Goal: Task Accomplishment & Management: Use online tool/utility

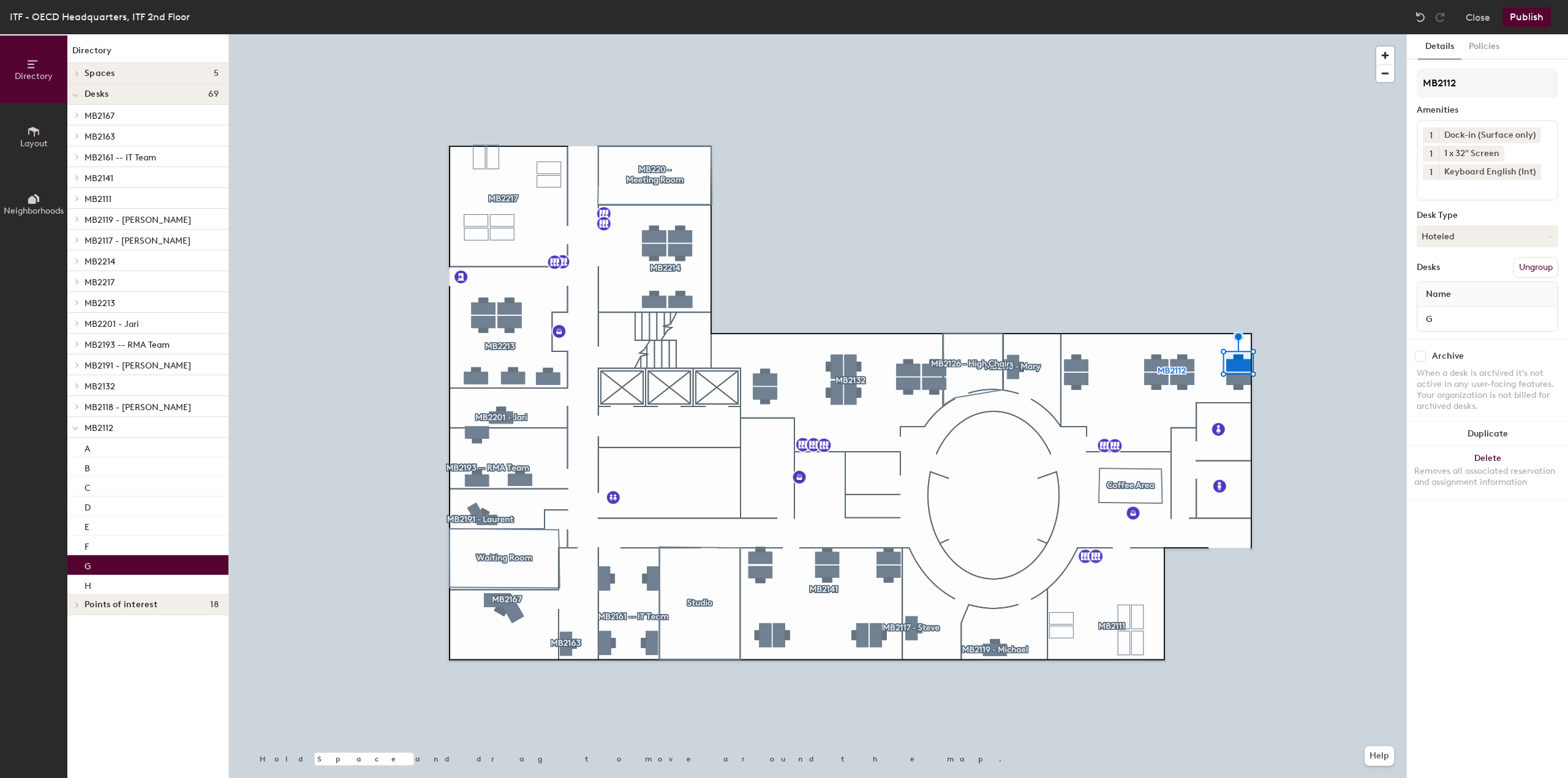
click at [1533, 133] on icon at bounding box center [1534, 134] width 5 height 5
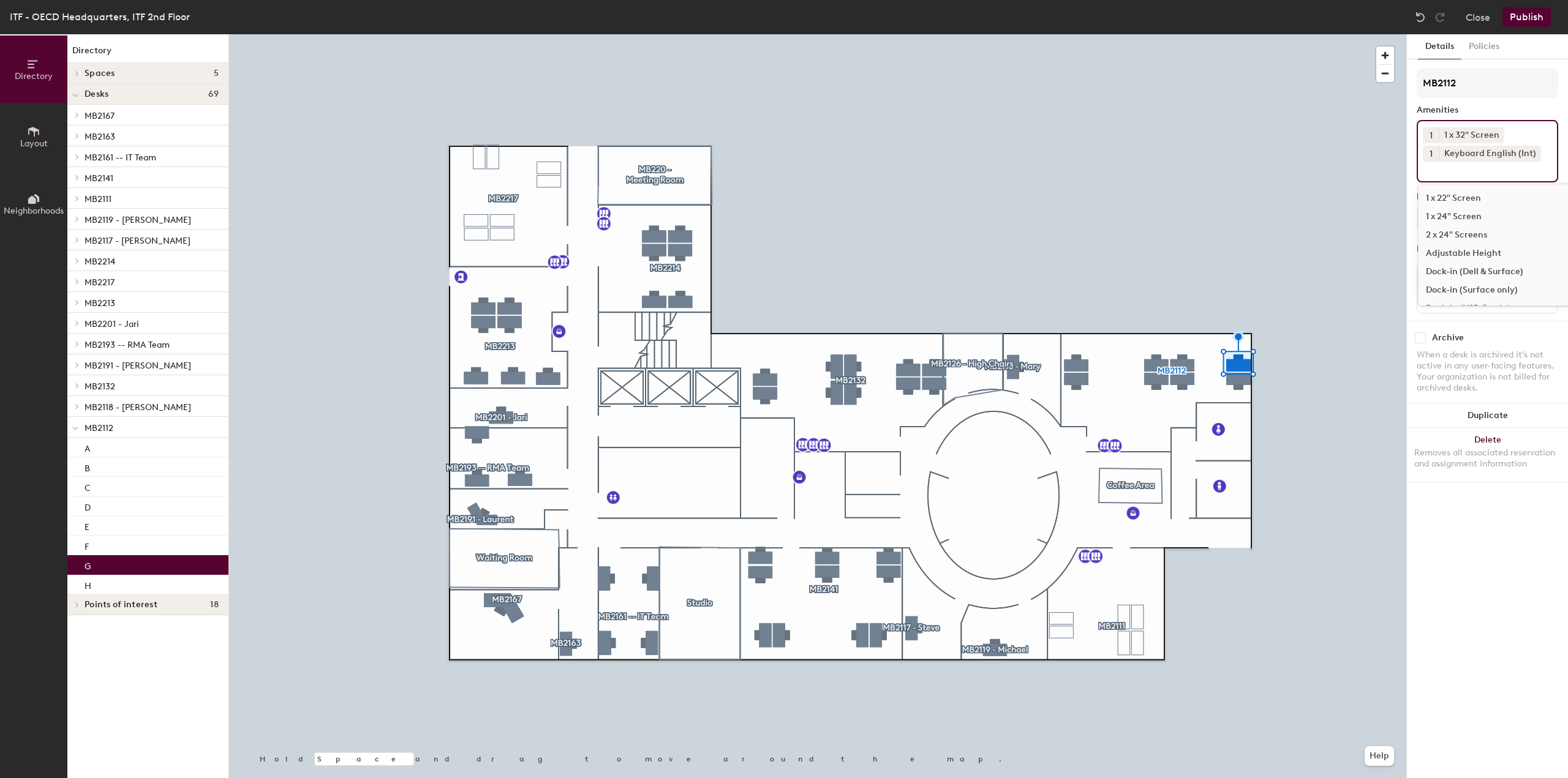
click at [1481, 170] on input at bounding box center [1478, 168] width 110 height 15
click at [1515, 271] on div "Dock-in (Dell & Surface)" at bounding box center [1512, 272] width 188 height 19
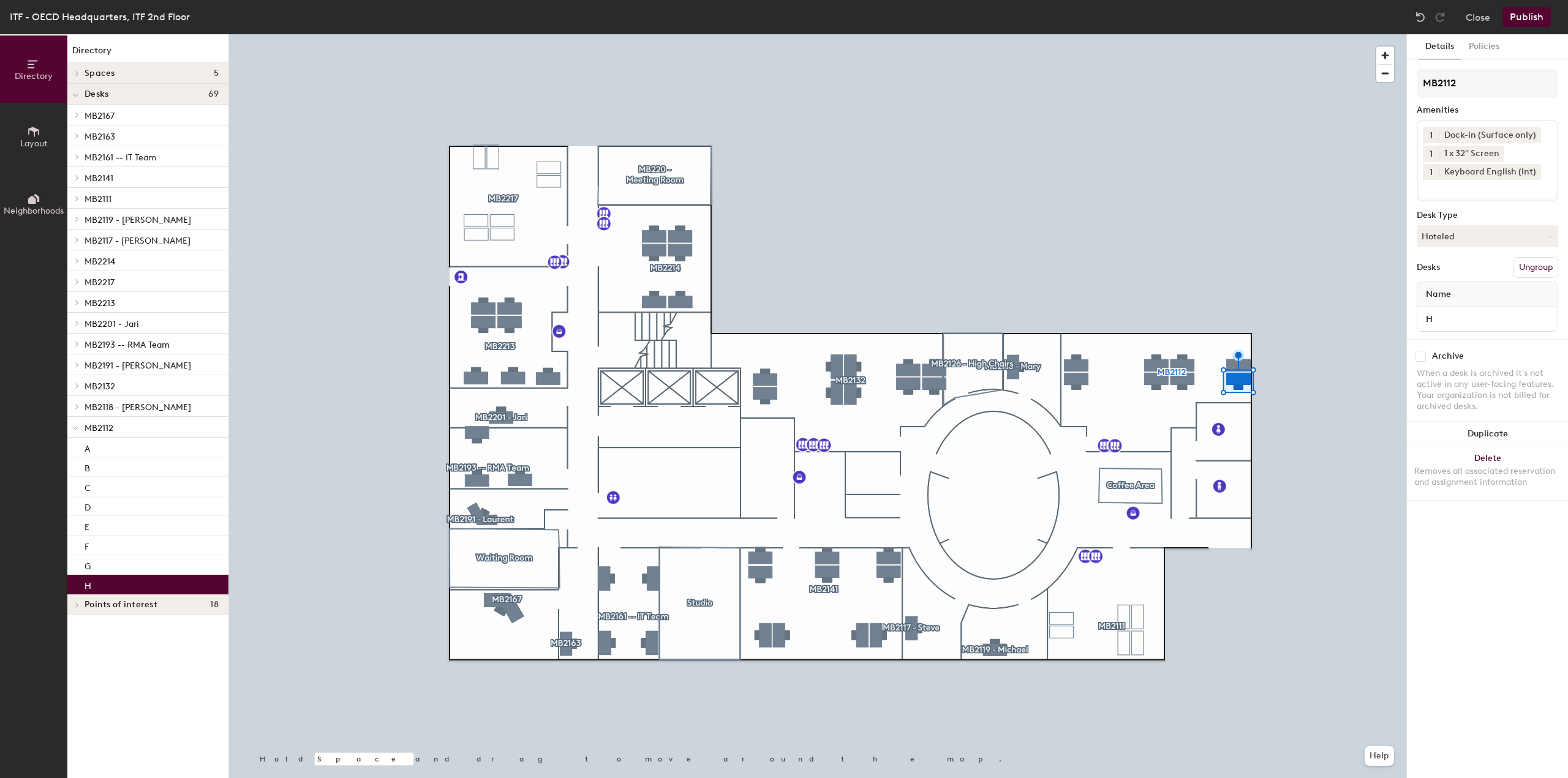
click at [1531, 137] on icon at bounding box center [1534, 134] width 9 height 9
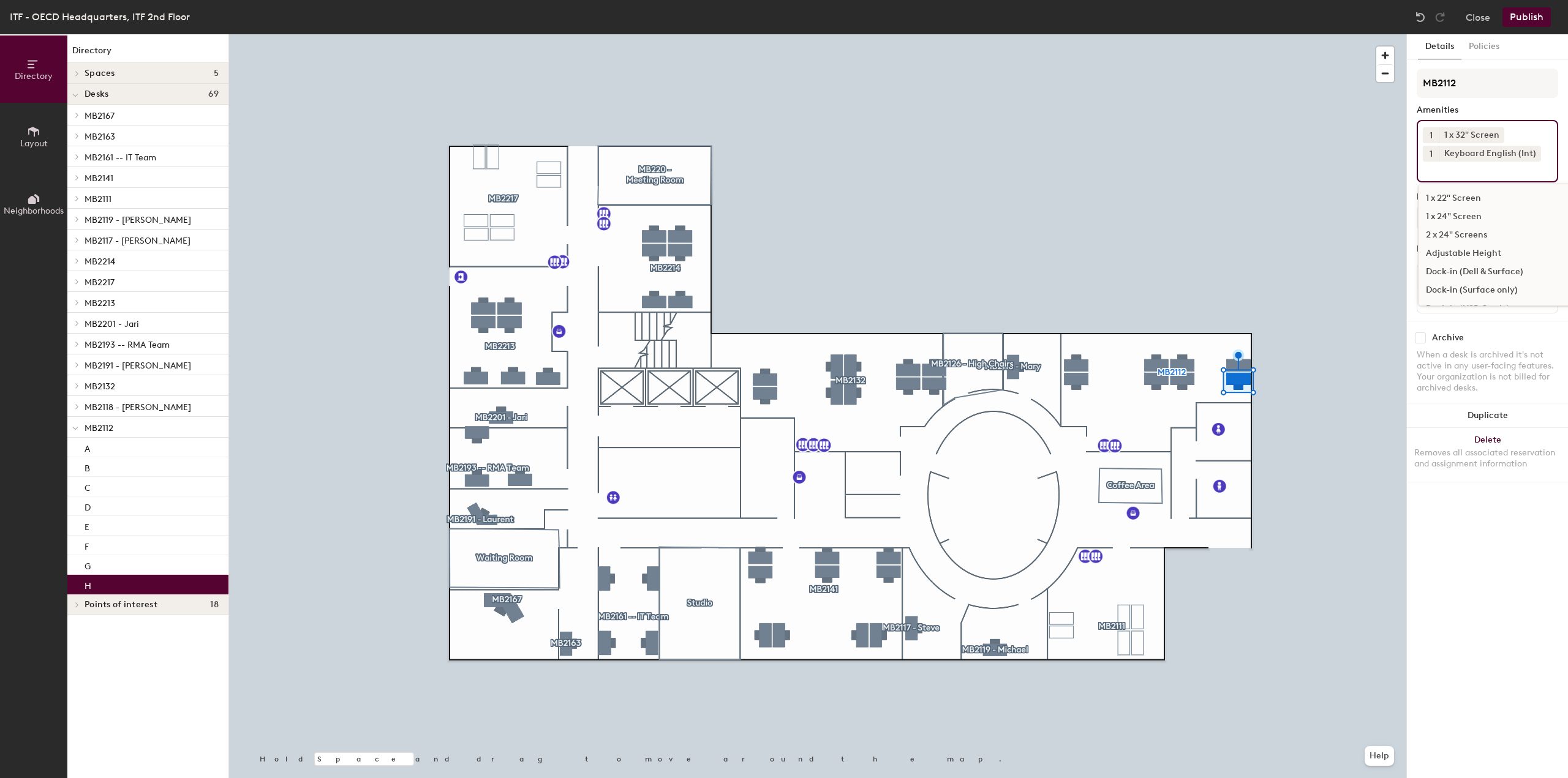
click at [1491, 172] on input at bounding box center [1478, 168] width 110 height 15
click at [1516, 266] on div "Dock-in (Dell & Surface)" at bounding box center [1512, 272] width 188 height 19
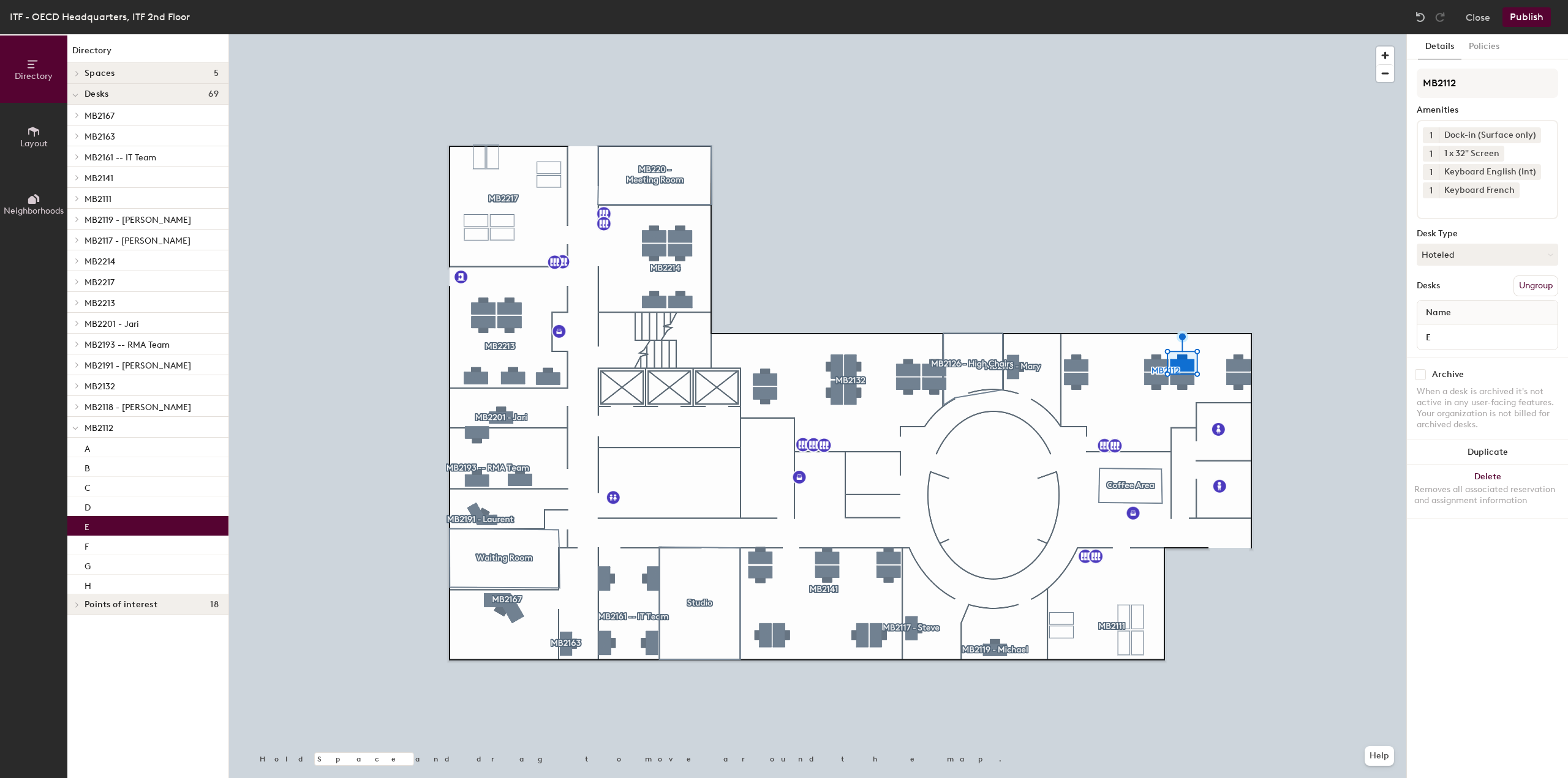
click at [1533, 132] on icon at bounding box center [1534, 134] width 9 height 9
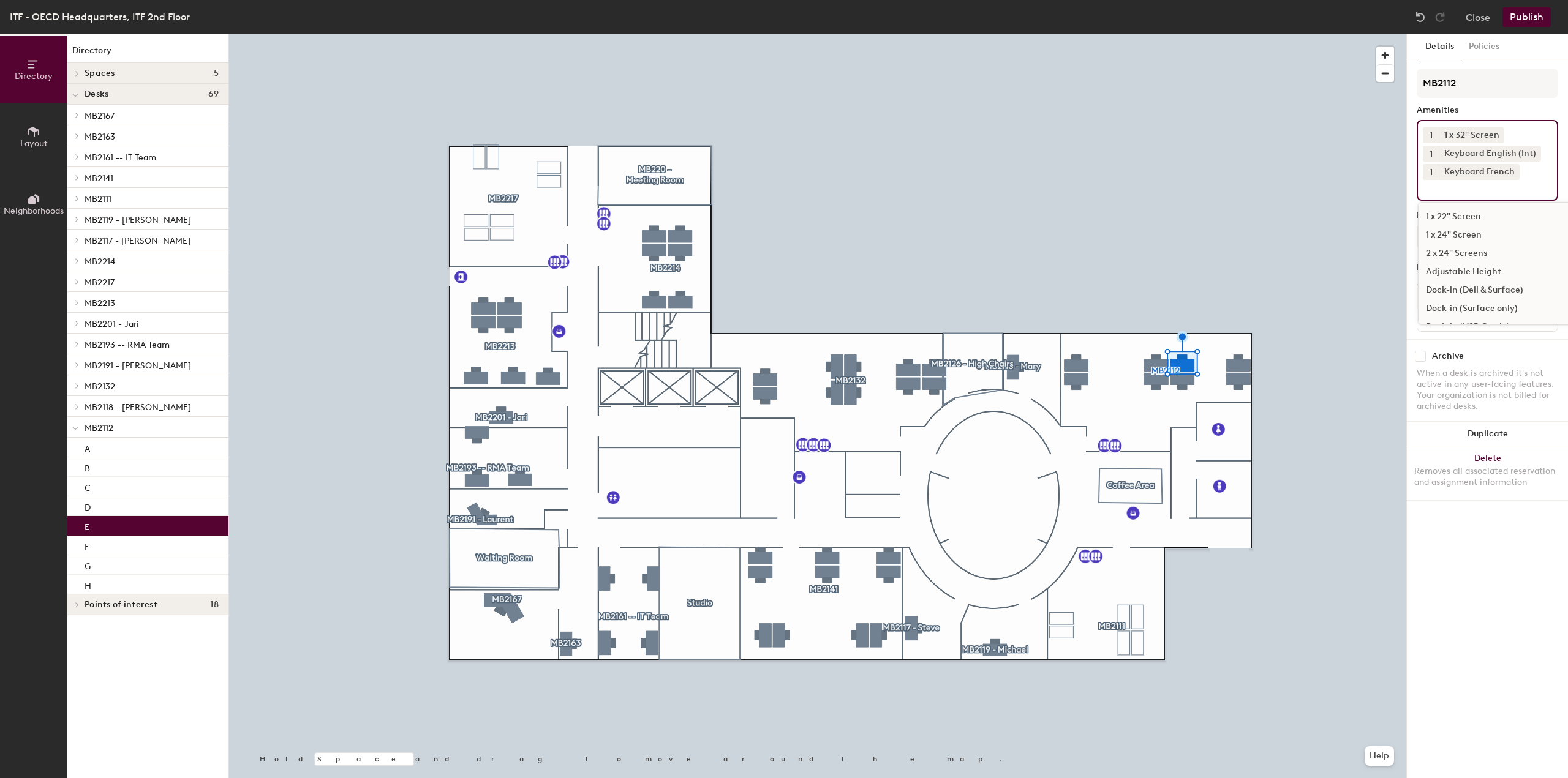
drag, startPoint x: 1474, startPoint y: 190, endPoint x: 1485, endPoint y: 192, distance: 11.2
click at [1485, 192] on input at bounding box center [1478, 187] width 110 height 15
click at [1518, 288] on div "Dock-in (Dell & Surface)" at bounding box center [1512, 290] width 188 height 19
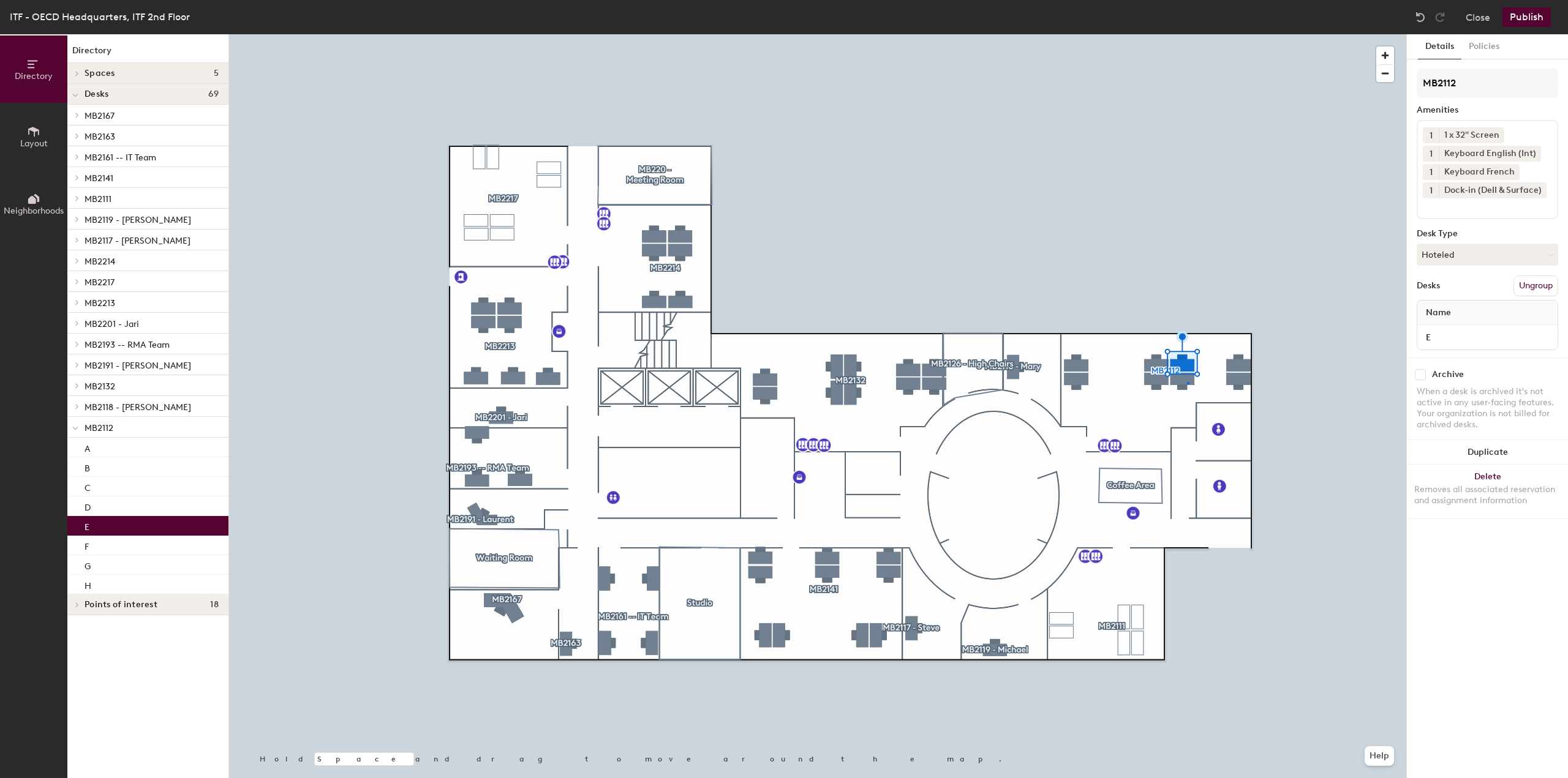
click at [1187, 34] on div at bounding box center [818, 34] width 1177 height 0
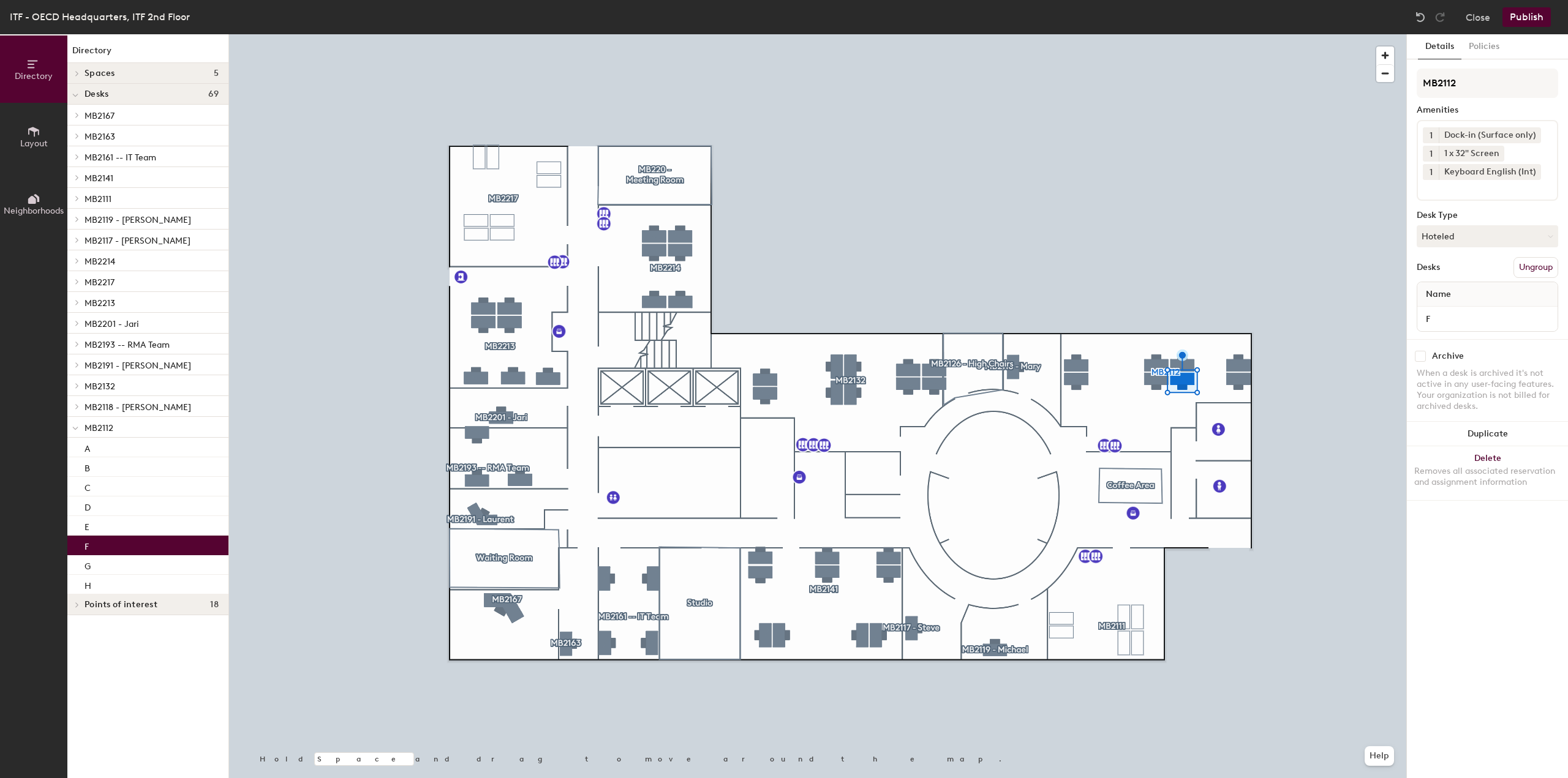
click at [1534, 134] on icon at bounding box center [1534, 134] width 9 height 9
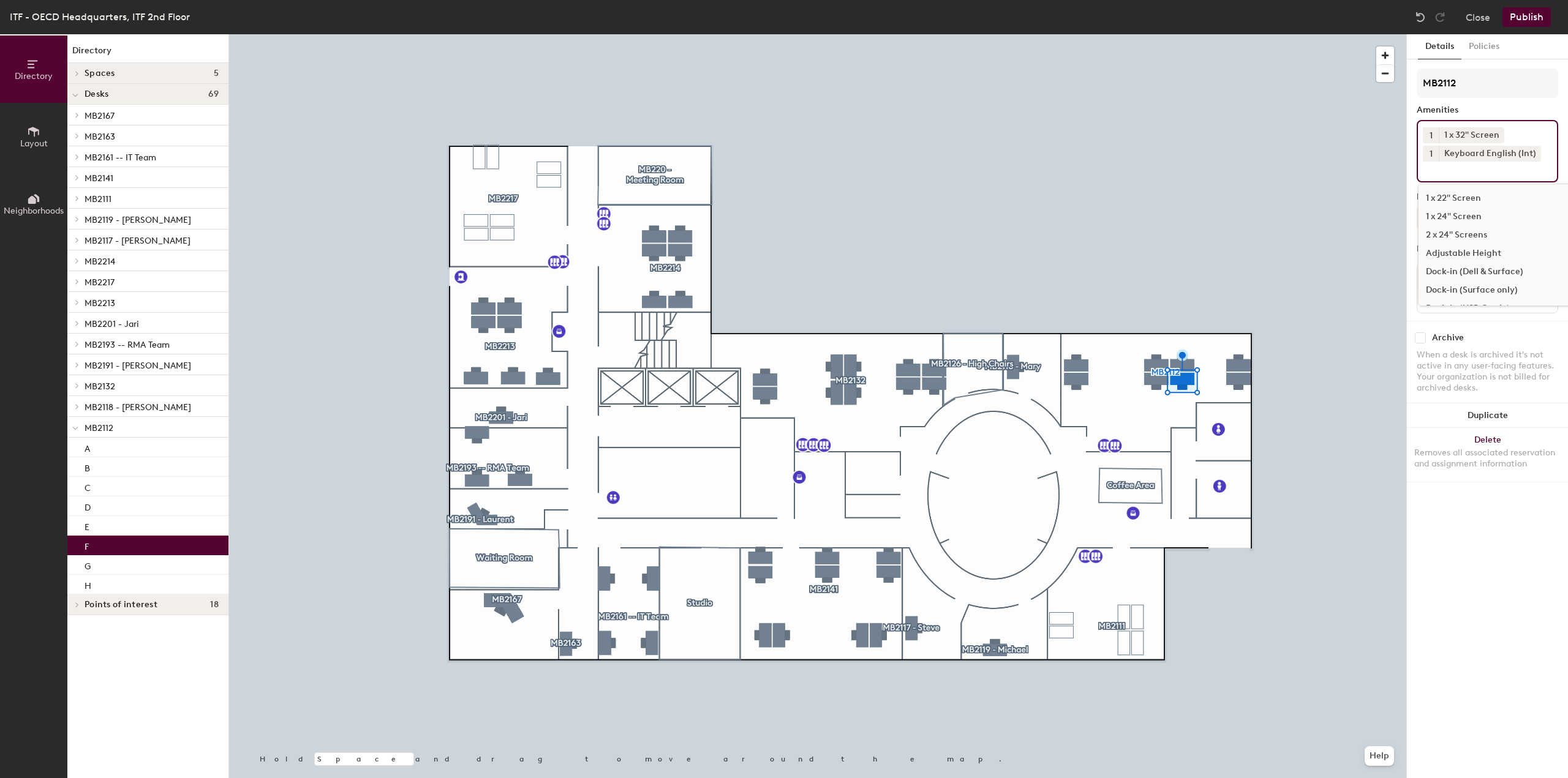
click at [1458, 173] on input at bounding box center [1478, 168] width 110 height 15
click at [1492, 273] on div "Dock-in (Dell & Surface)" at bounding box center [1512, 272] width 188 height 19
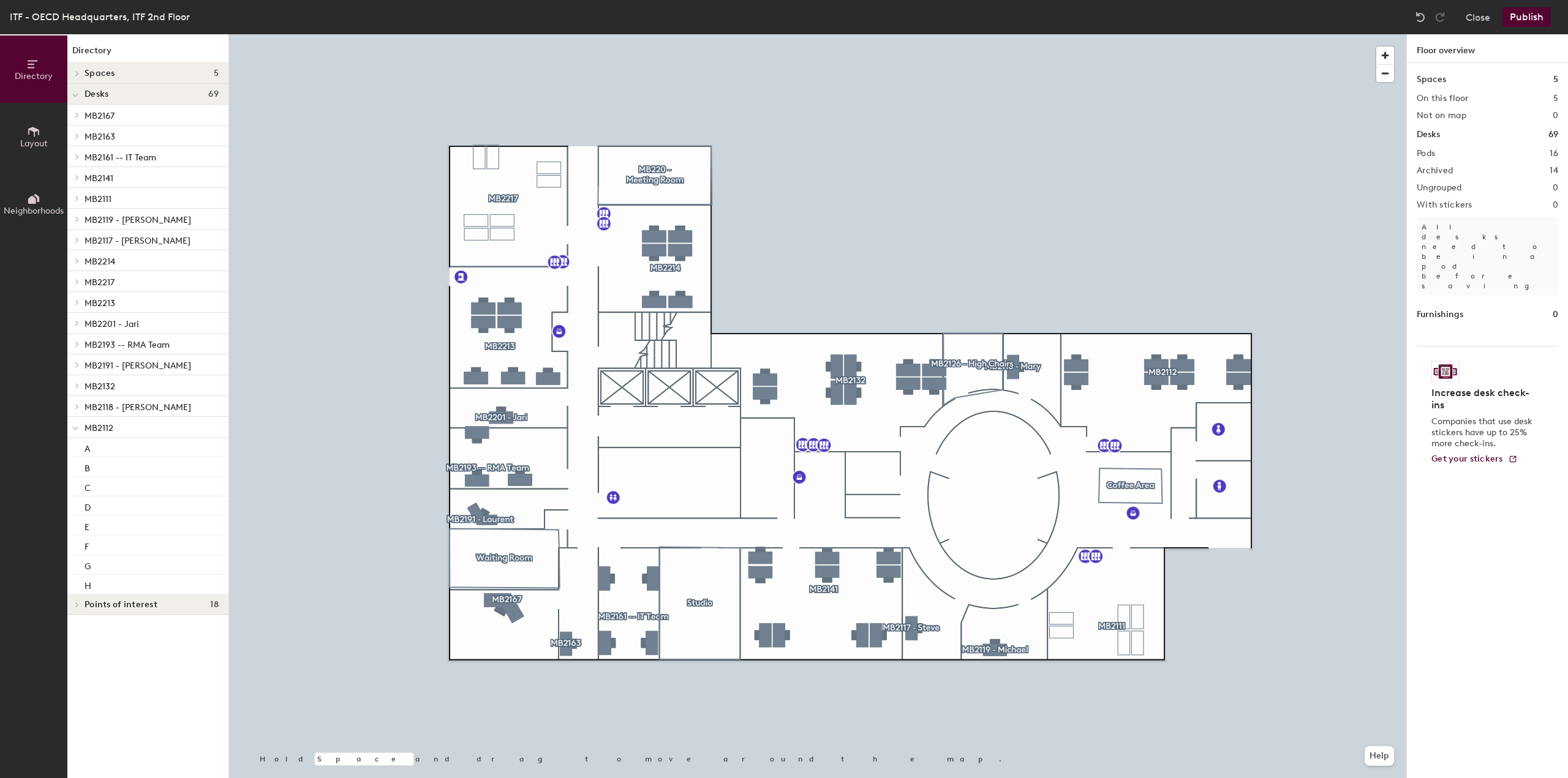
click at [1528, 20] on button "Publish" at bounding box center [1526, 16] width 48 height 19
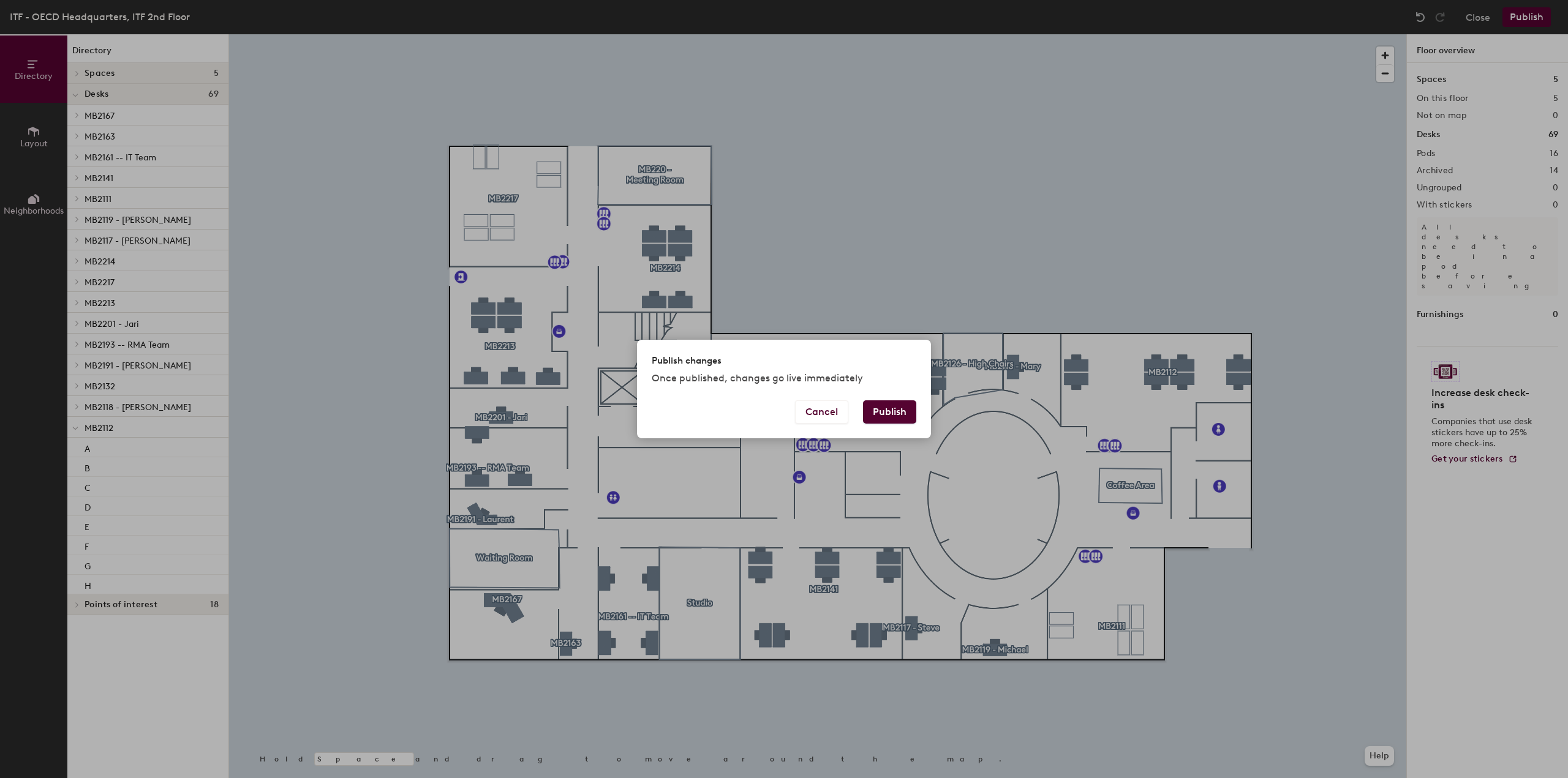
click at [899, 411] on button "Publish" at bounding box center [889, 412] width 54 height 23
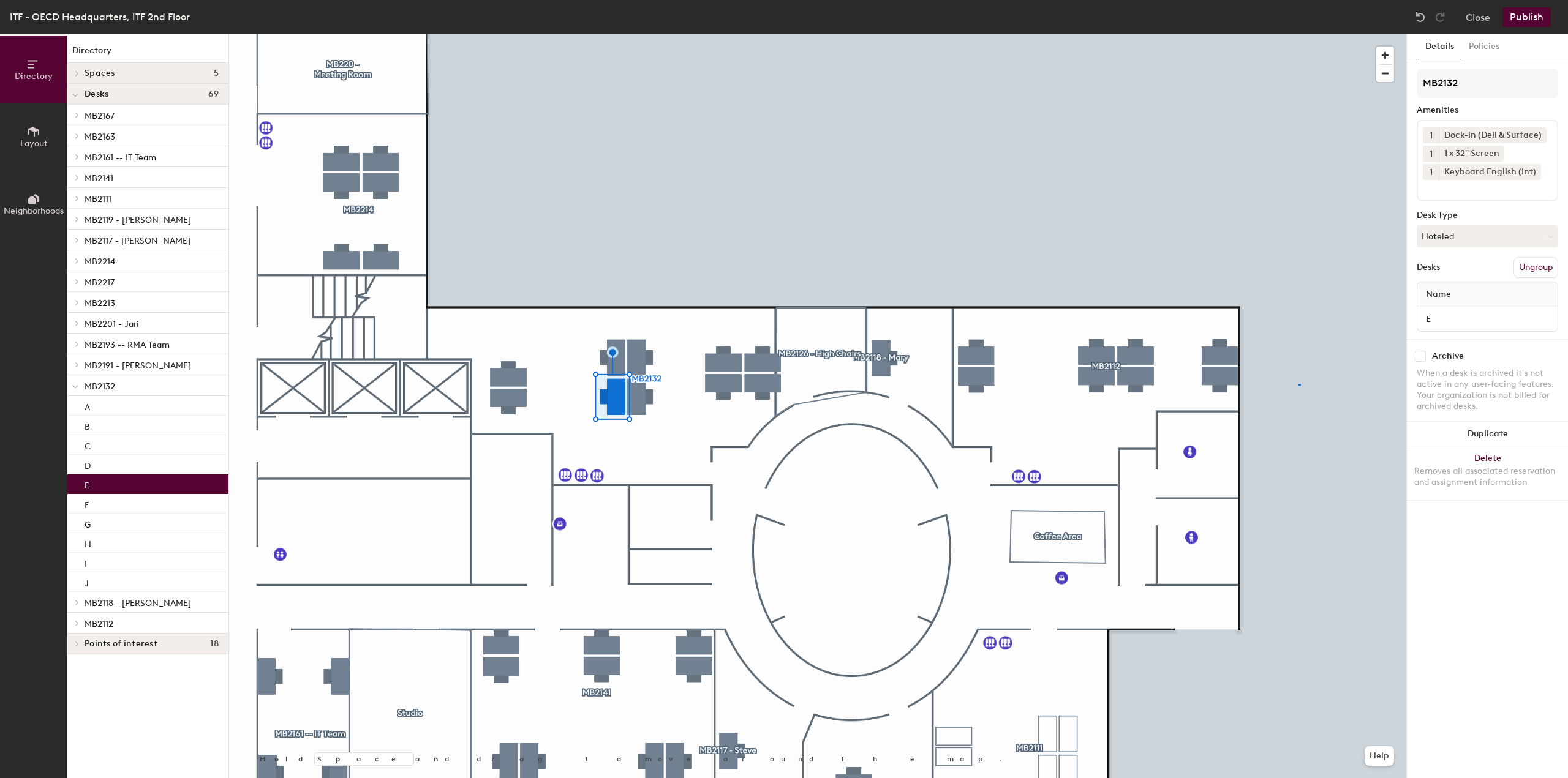
click at [1299, 34] on div at bounding box center [818, 34] width 1177 height 0
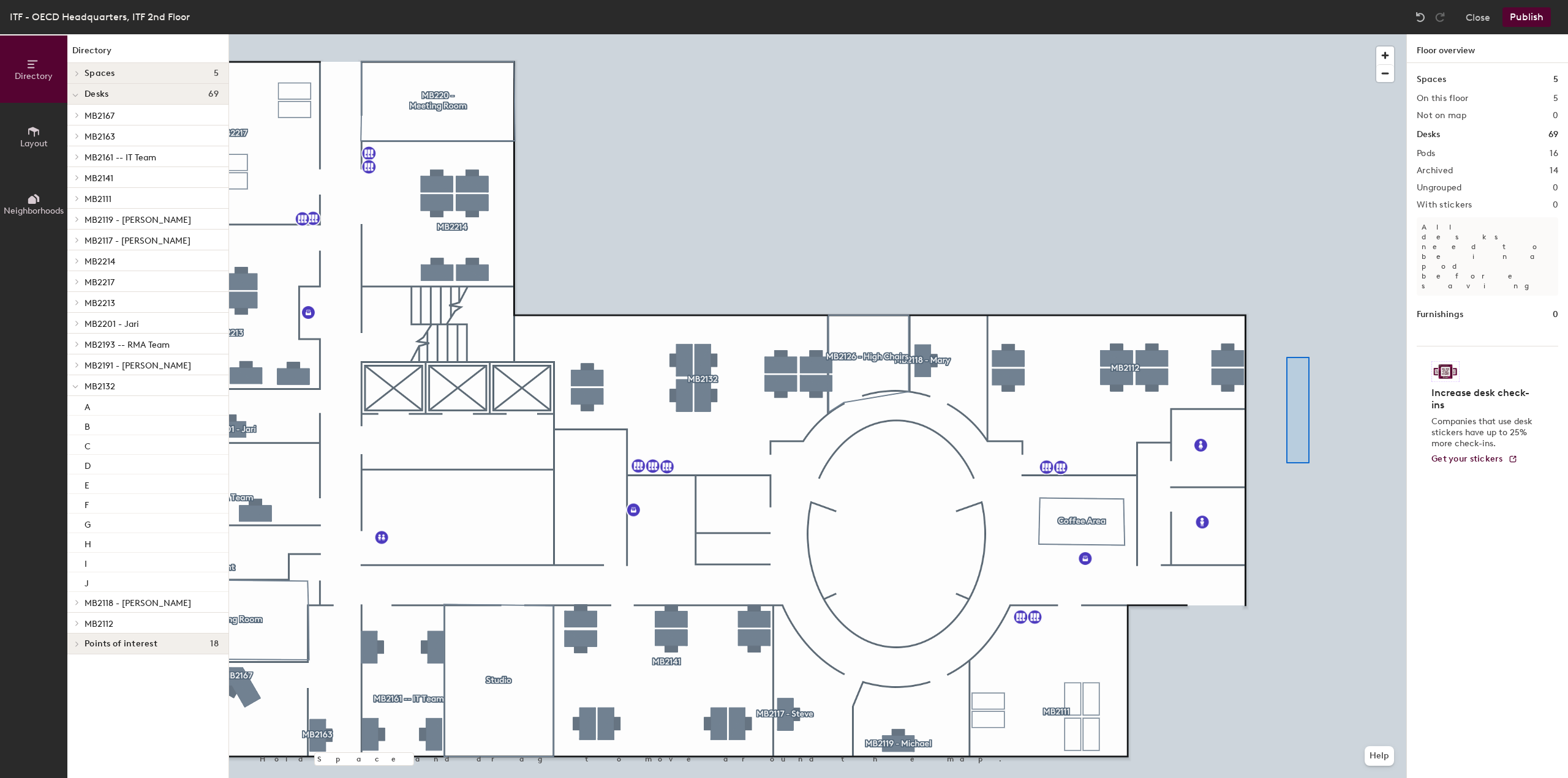
click at [1286, 34] on div at bounding box center [818, 34] width 1177 height 0
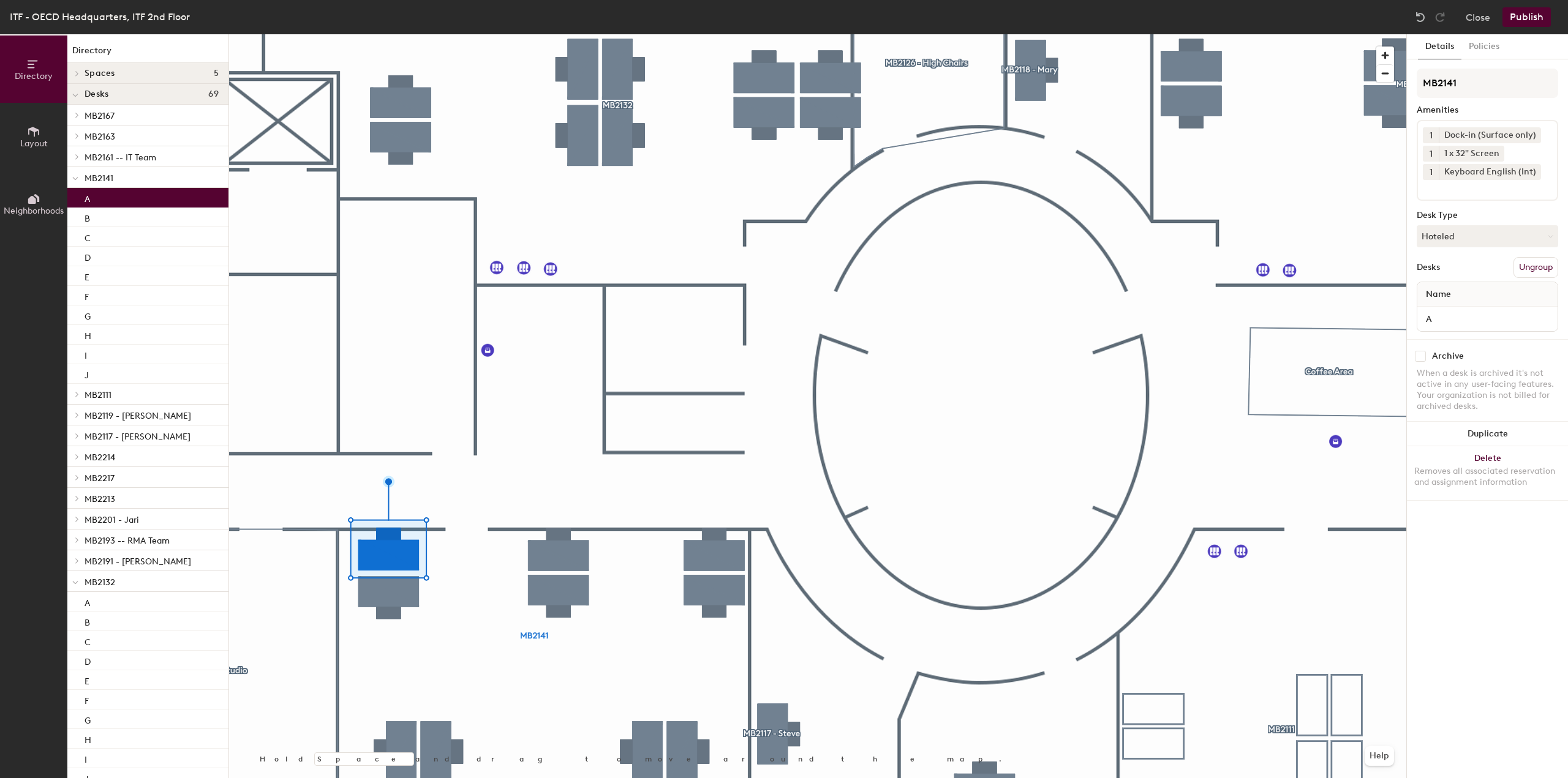
click at [1533, 135] on icon at bounding box center [1534, 134] width 5 height 5
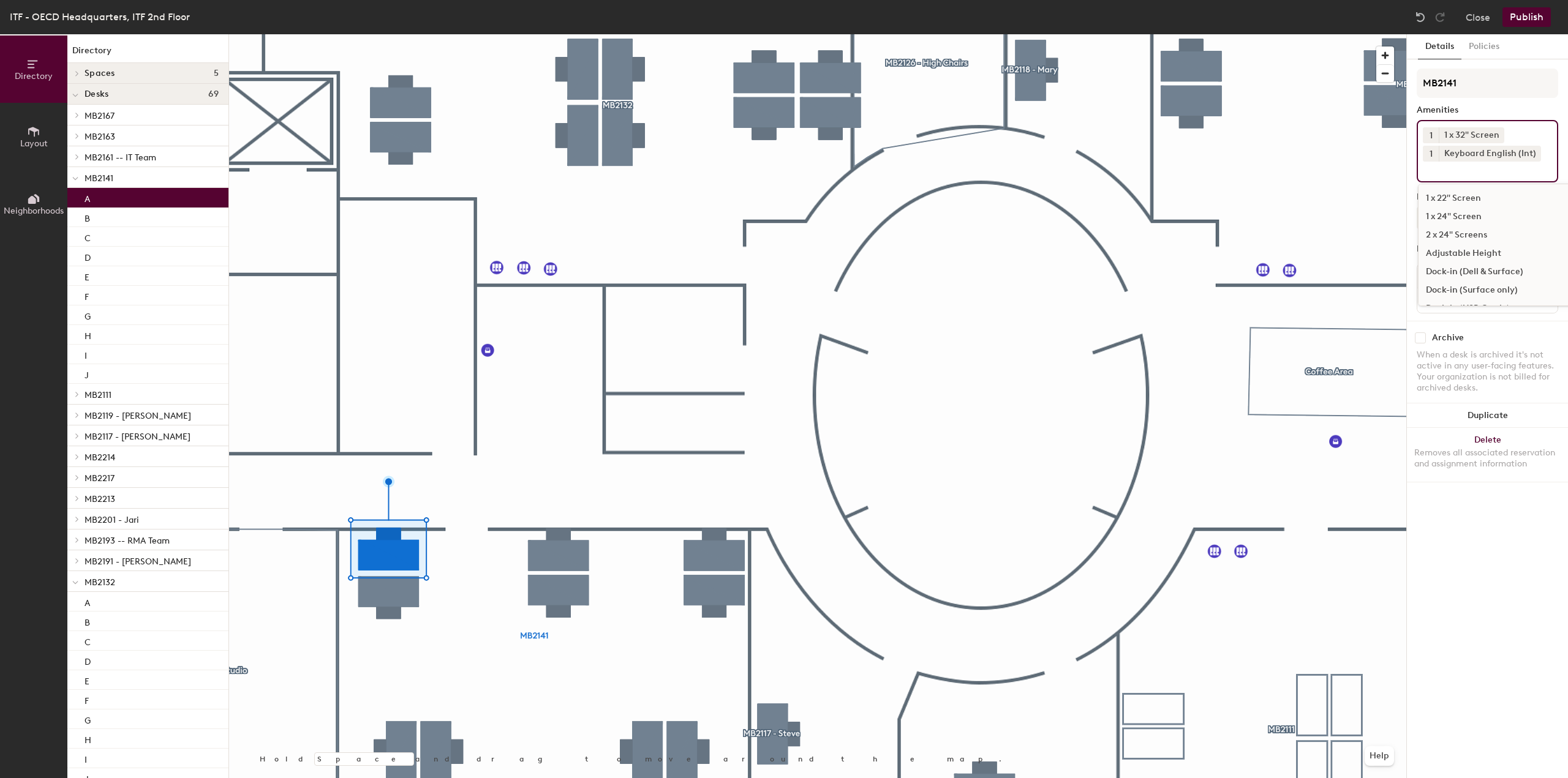
click at [1487, 171] on input at bounding box center [1478, 168] width 110 height 15
click at [1522, 271] on div "Dock-in (Dell & Surface)" at bounding box center [1512, 272] width 188 height 19
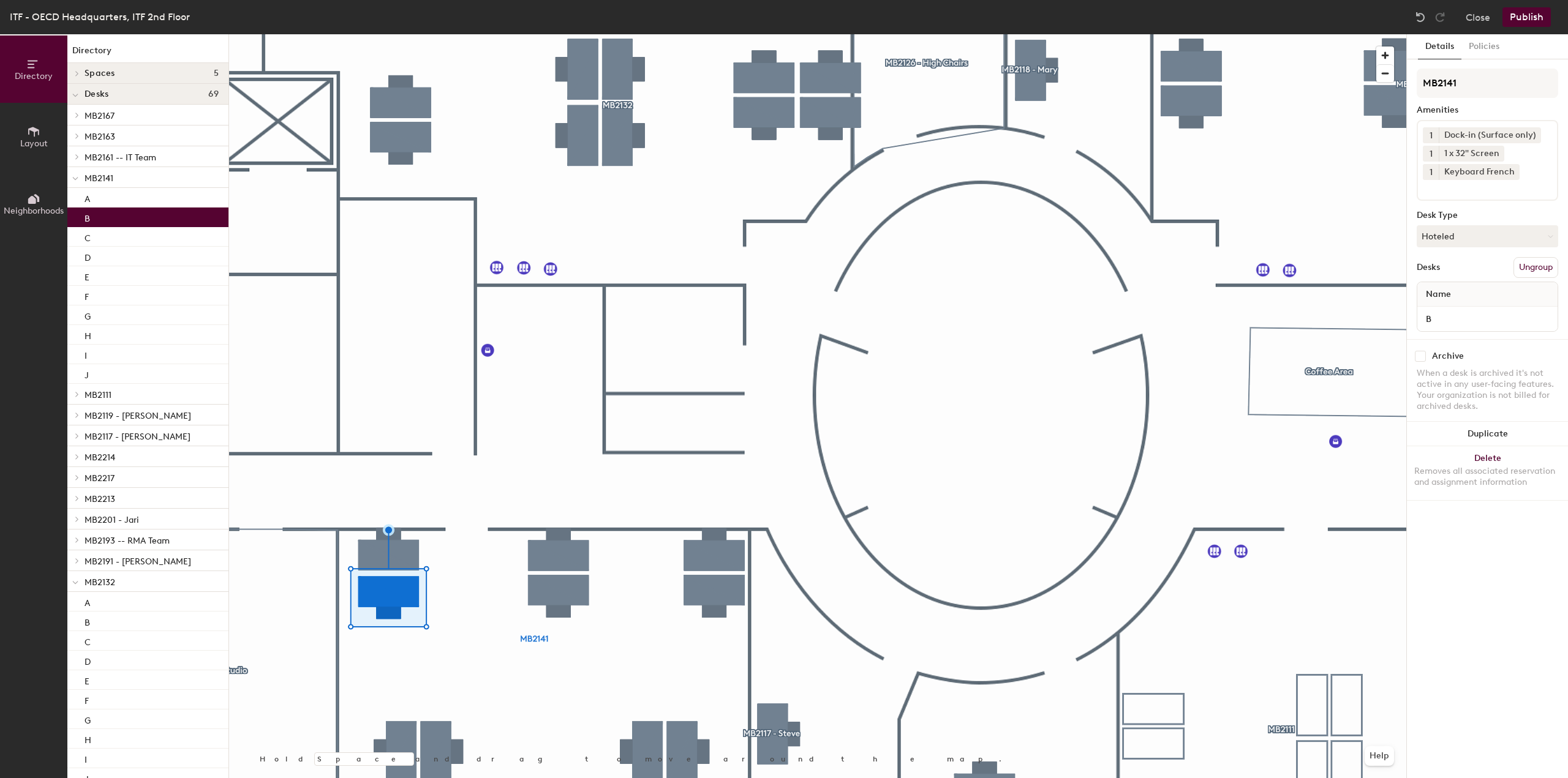
click at [1531, 137] on icon at bounding box center [1534, 134] width 9 height 9
click at [1498, 171] on input at bounding box center [1478, 168] width 110 height 15
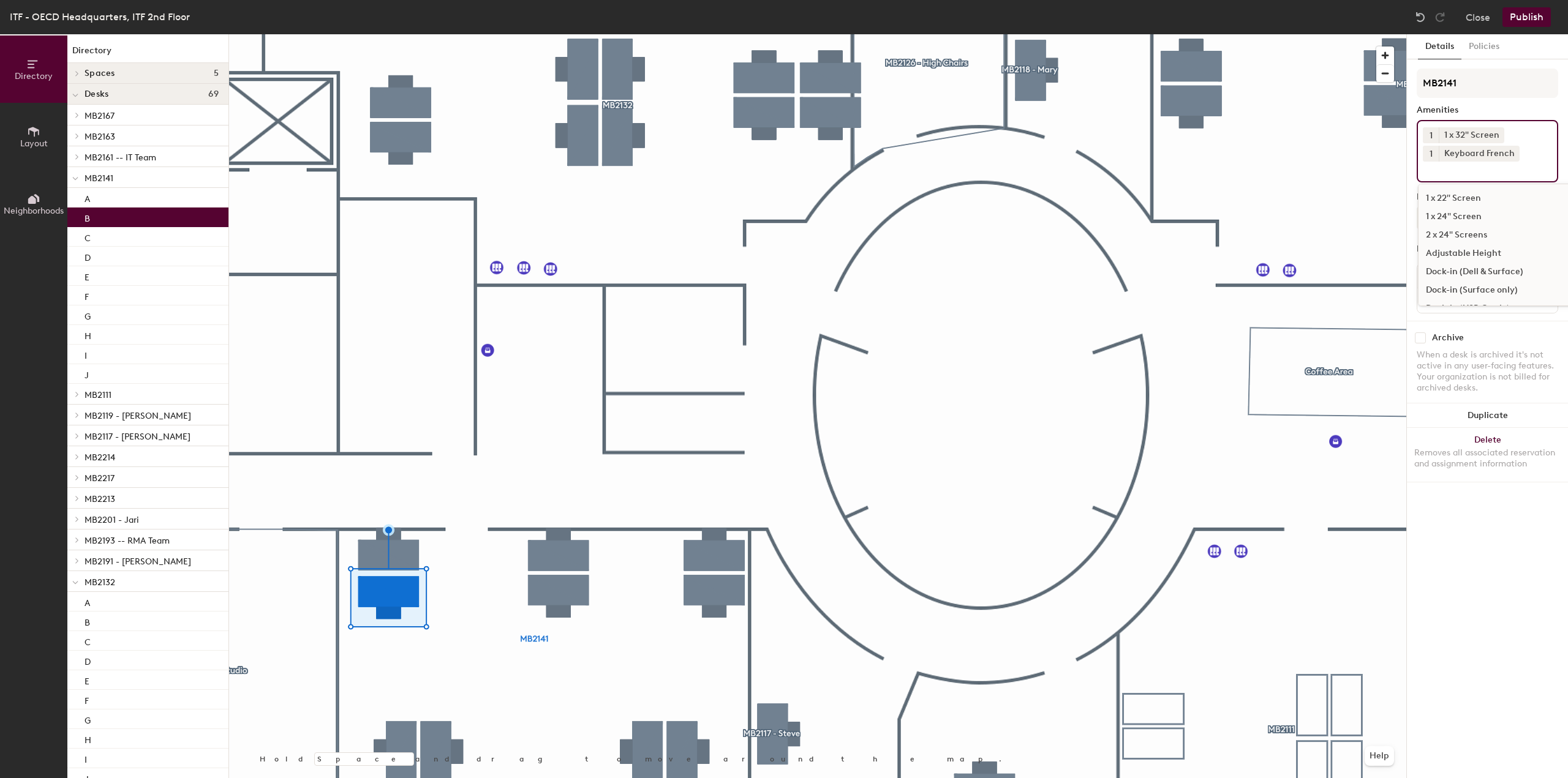
click at [1514, 268] on div "Dock-in (Dell & Surface)" at bounding box center [1512, 272] width 188 height 19
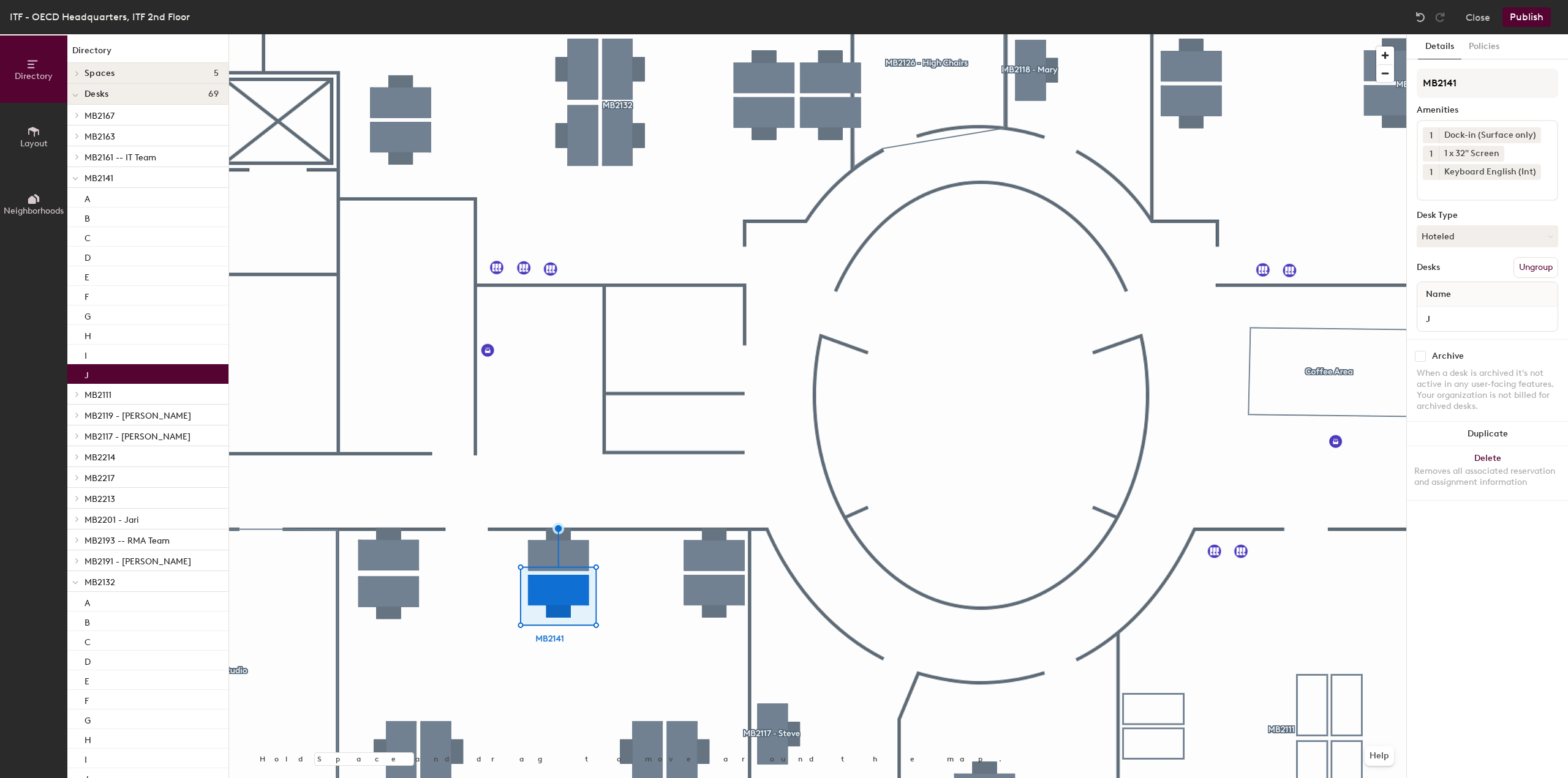
click at [1531, 134] on icon at bounding box center [1534, 134] width 5 height 5
click at [1478, 169] on input at bounding box center [1478, 168] width 110 height 15
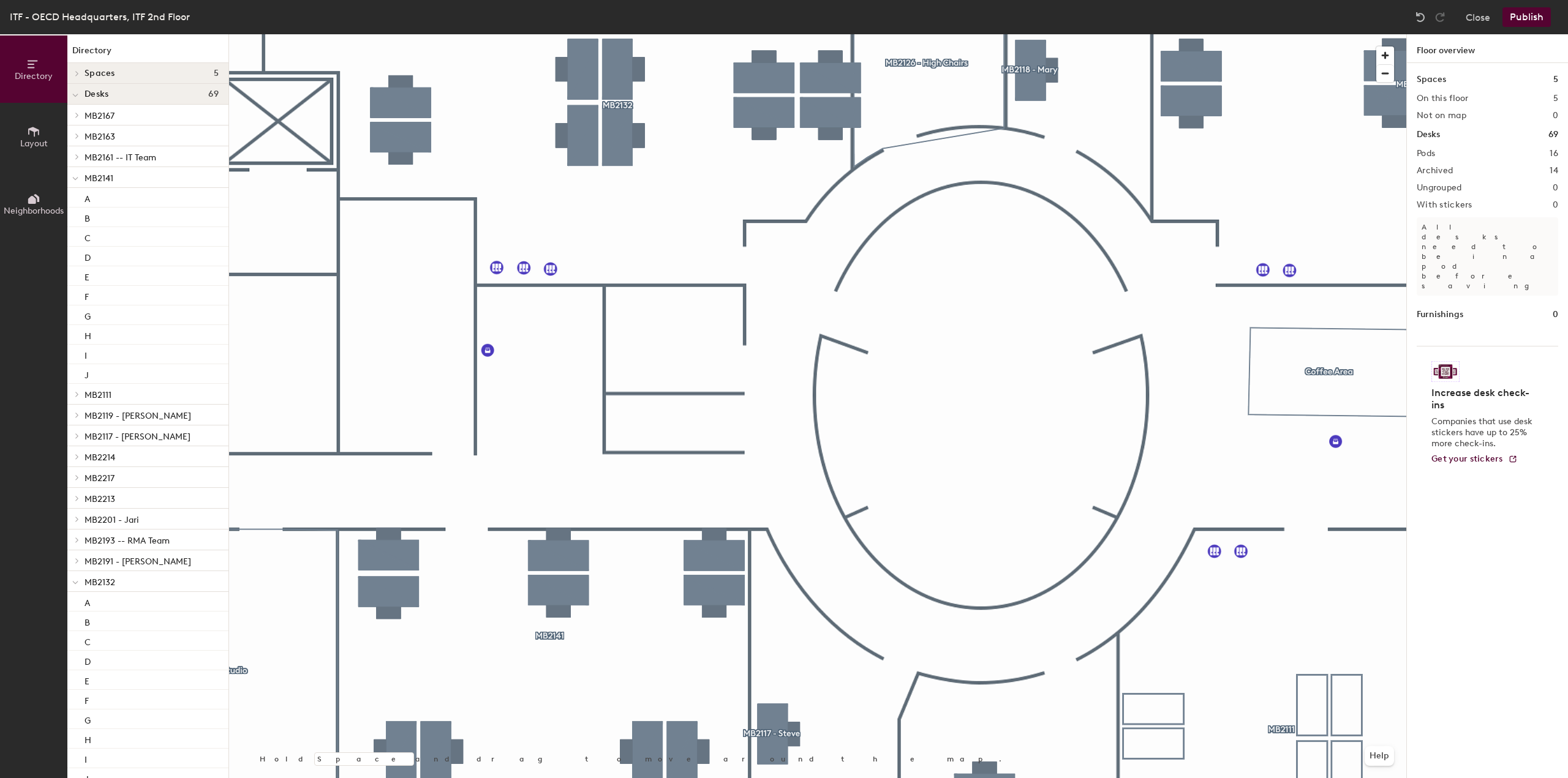
click at [1516, 14] on button "Publish" at bounding box center [1526, 16] width 48 height 19
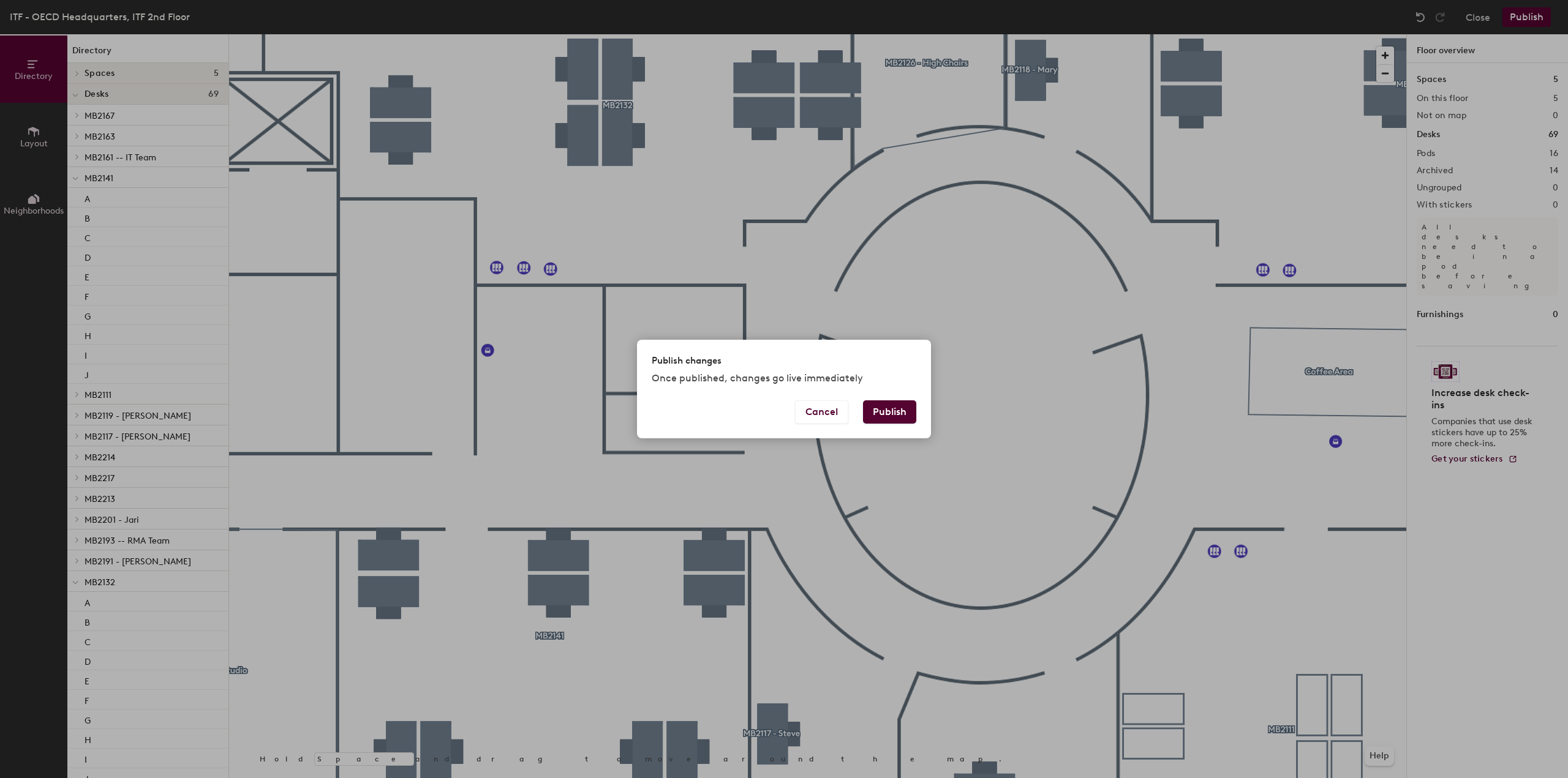
click at [910, 409] on button "Publish" at bounding box center [889, 412] width 54 height 23
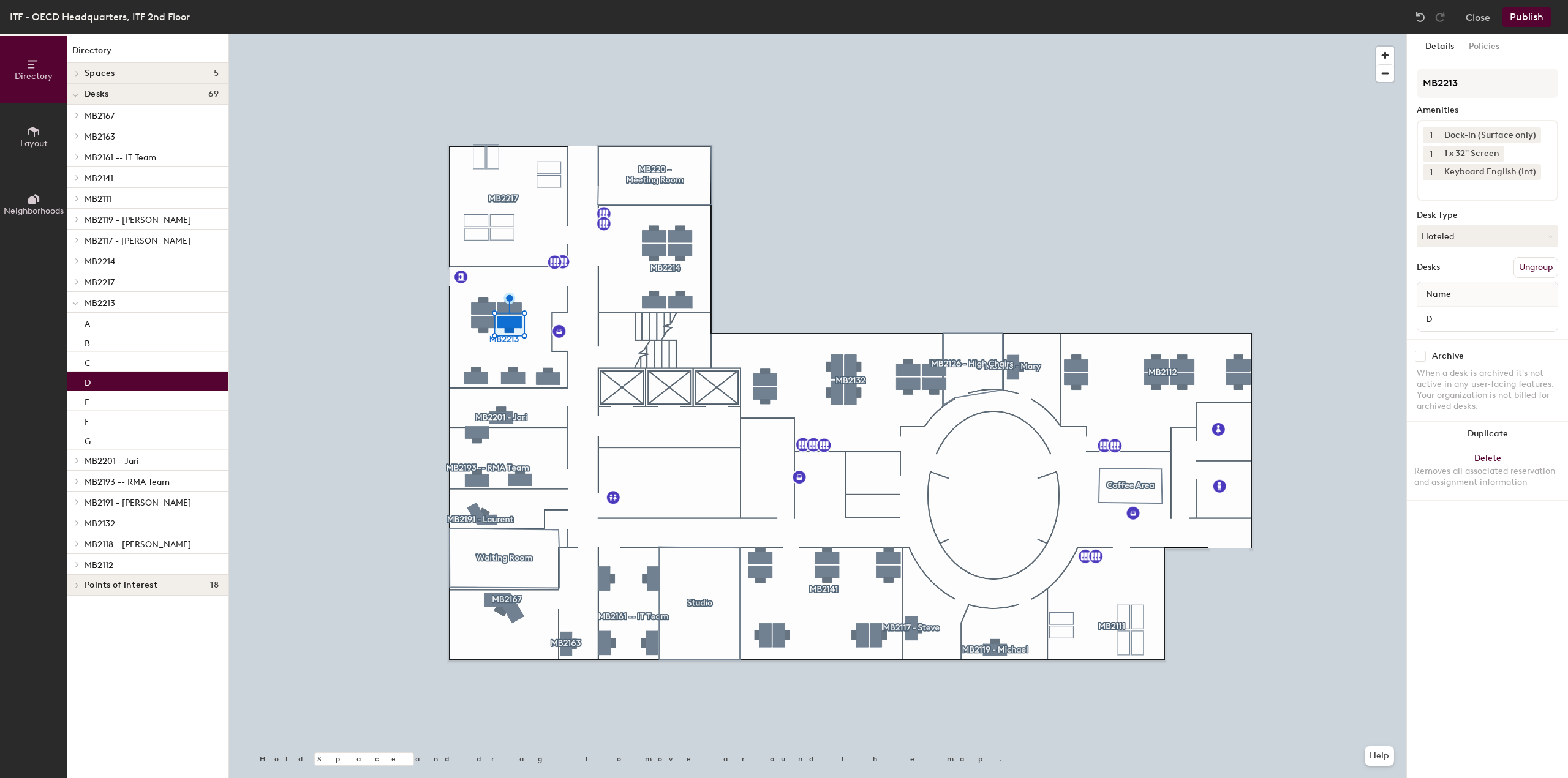
click at [1532, 134] on icon at bounding box center [1534, 134] width 9 height 9
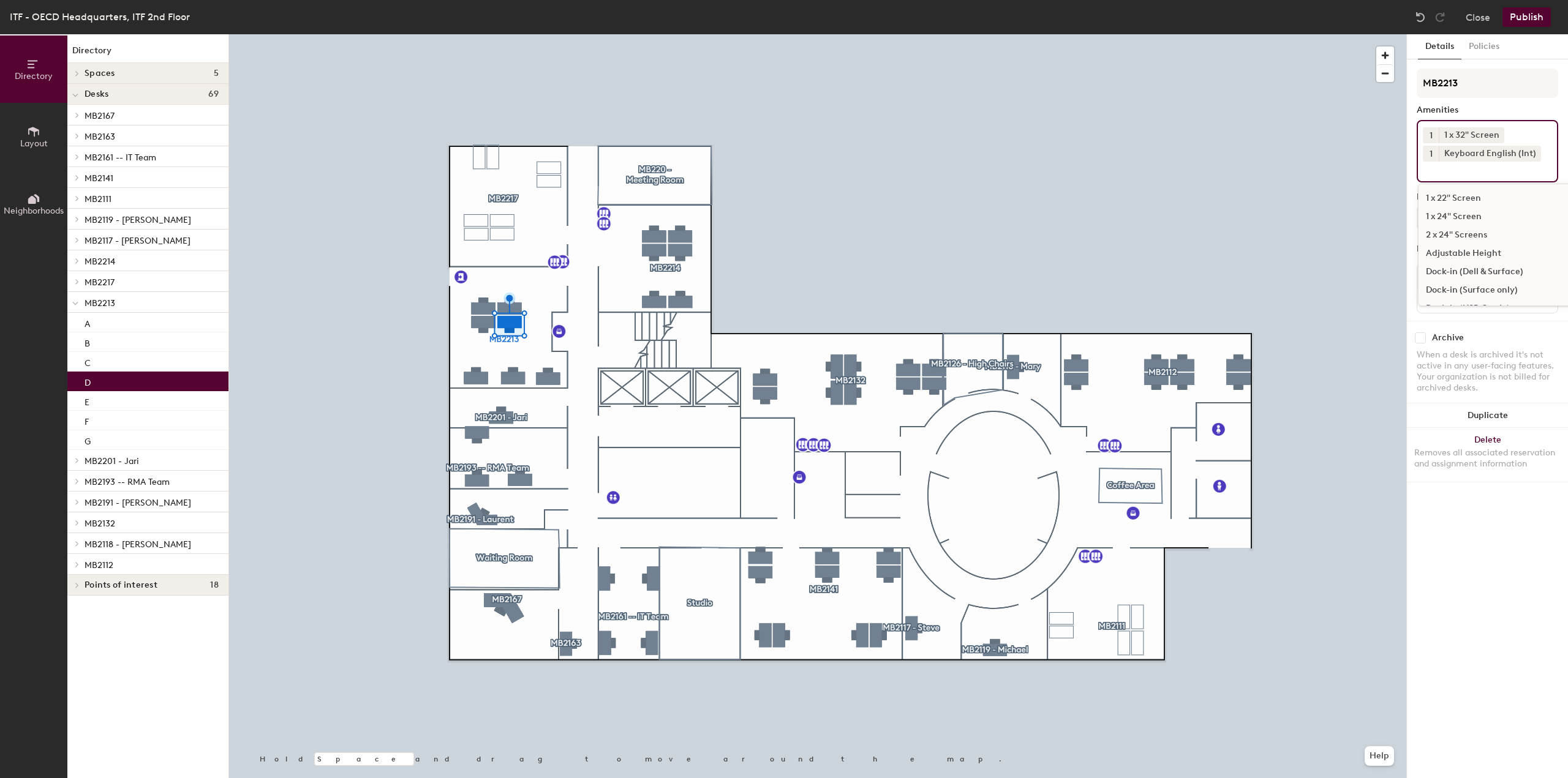
click at [1481, 172] on input at bounding box center [1478, 168] width 110 height 15
click at [1504, 272] on div "Dock-in (Dell & Surface)" at bounding box center [1512, 272] width 188 height 19
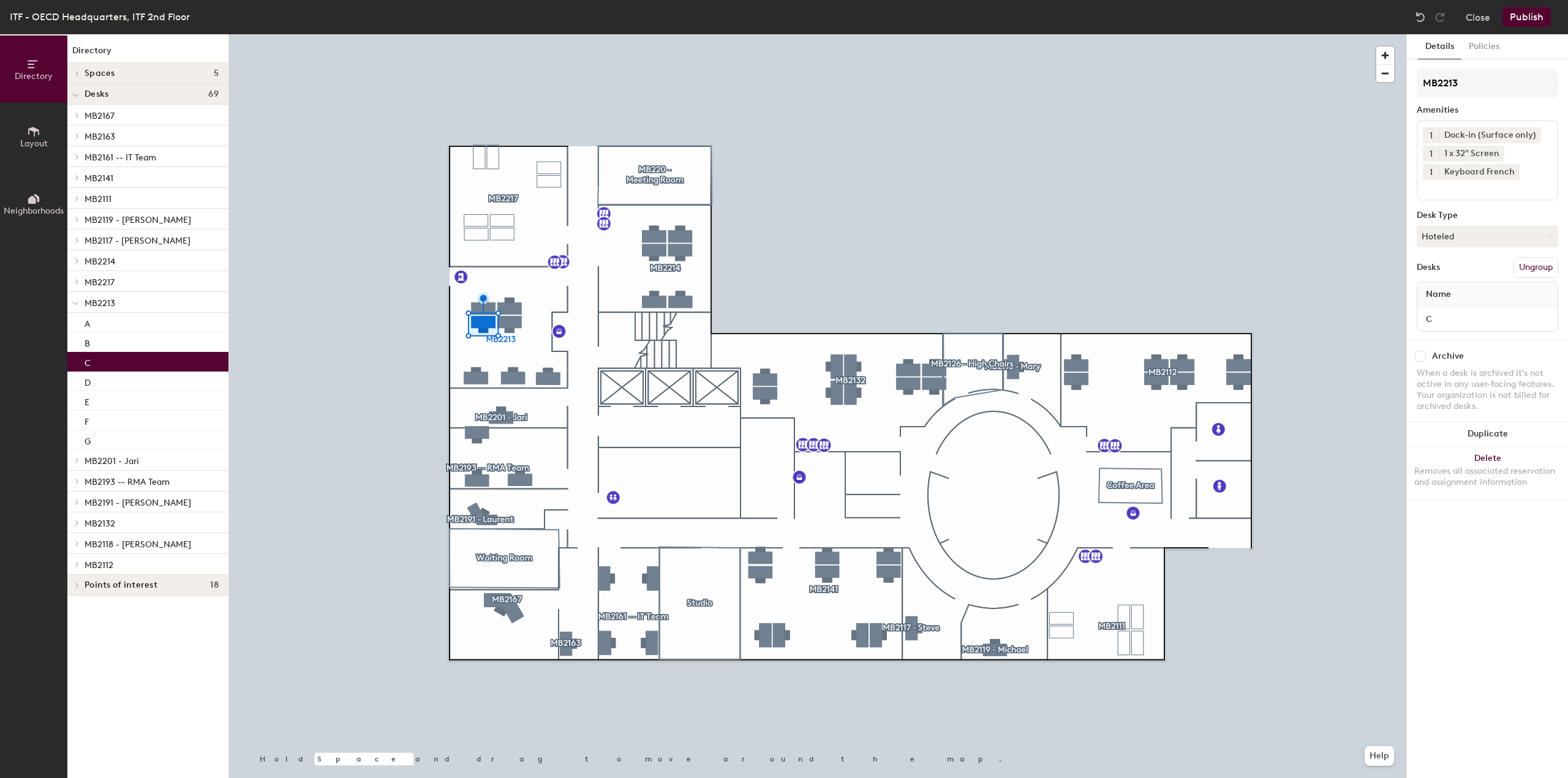
click at [1536, 132] on icon at bounding box center [1534, 134] width 9 height 9
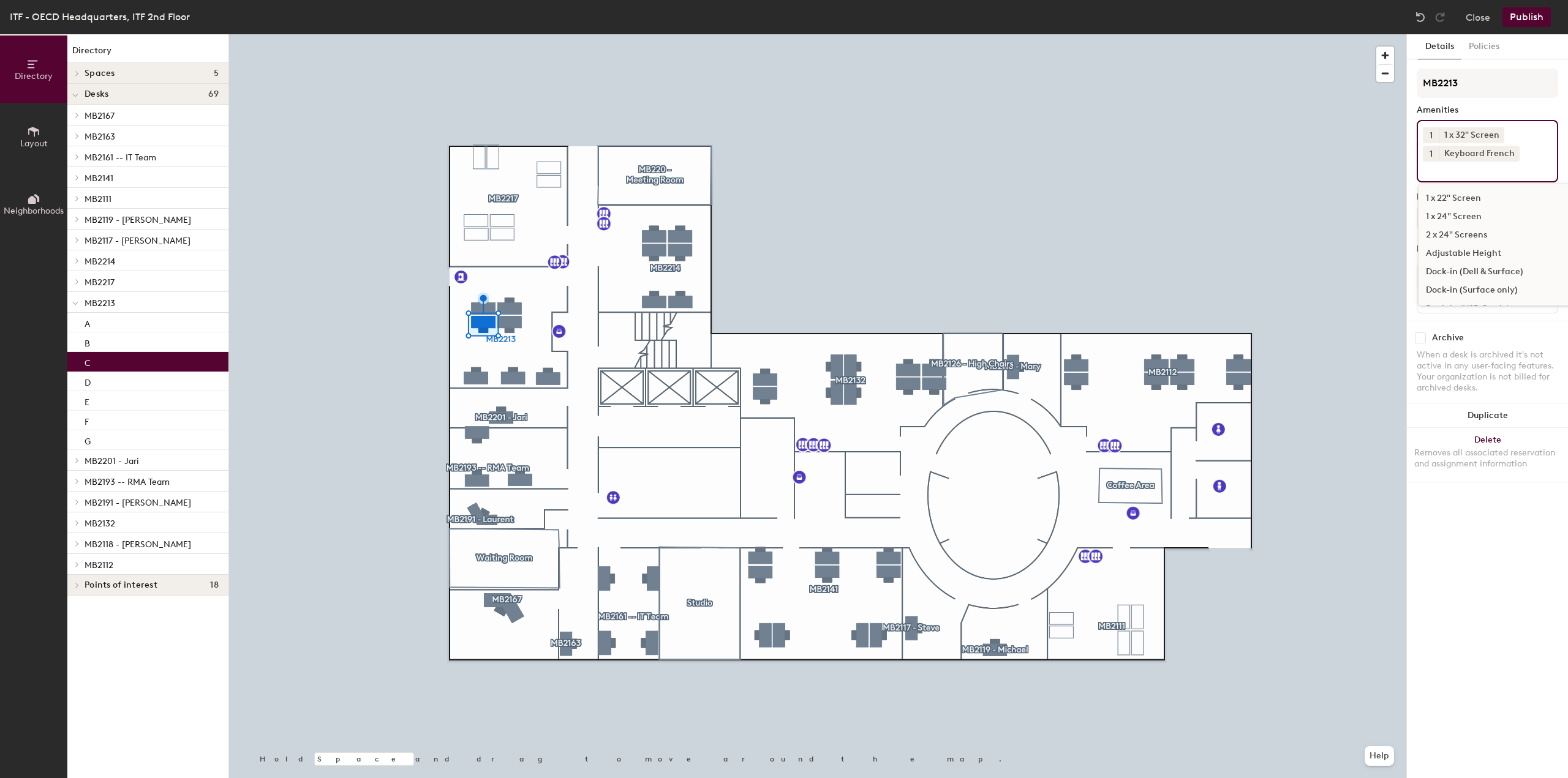
click at [1479, 170] on input at bounding box center [1478, 168] width 110 height 15
click at [1516, 270] on div "Dock-in (Dell & Surface)" at bounding box center [1512, 272] width 188 height 19
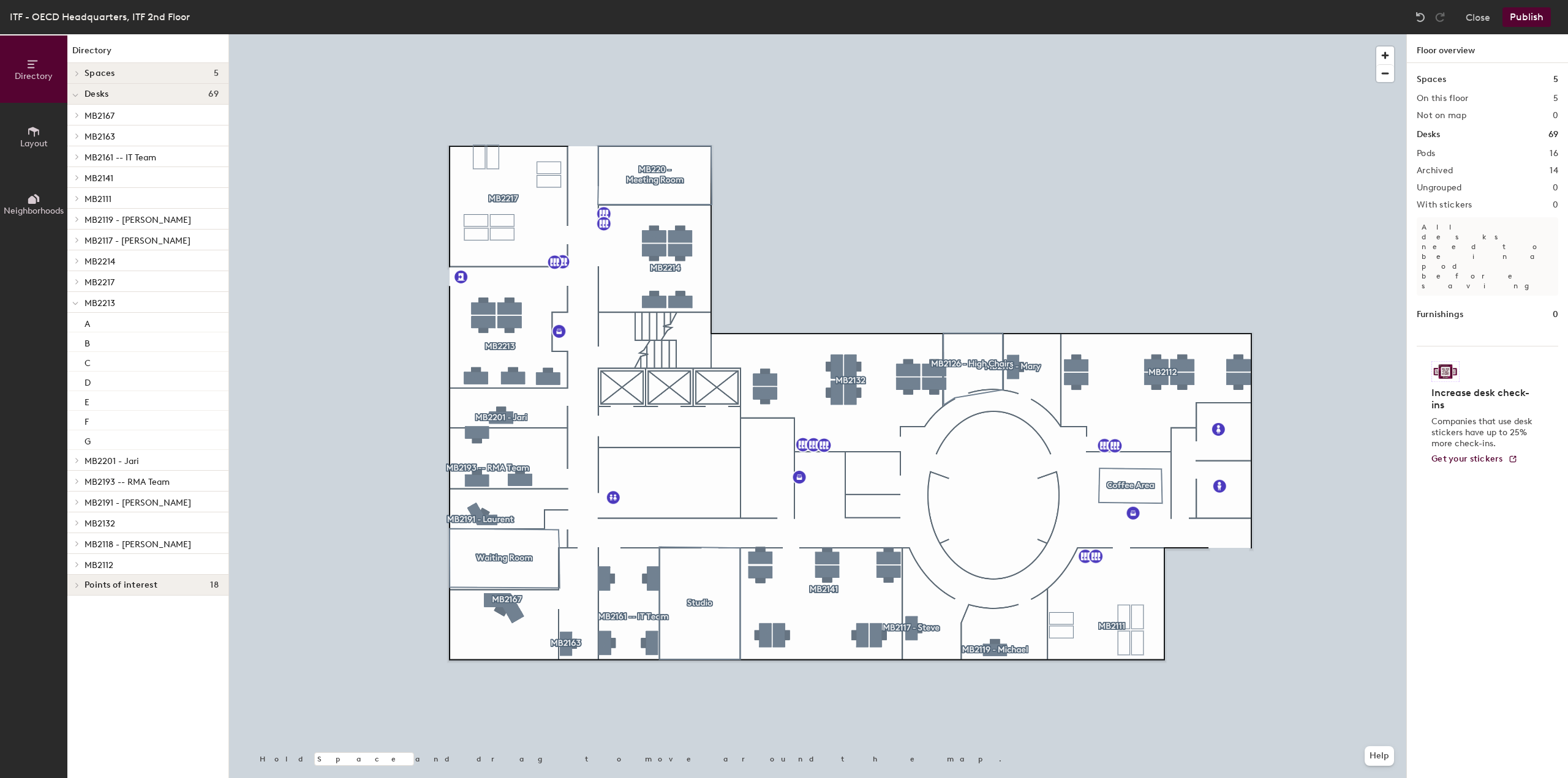
click at [1522, 13] on button "Publish" at bounding box center [1526, 16] width 48 height 19
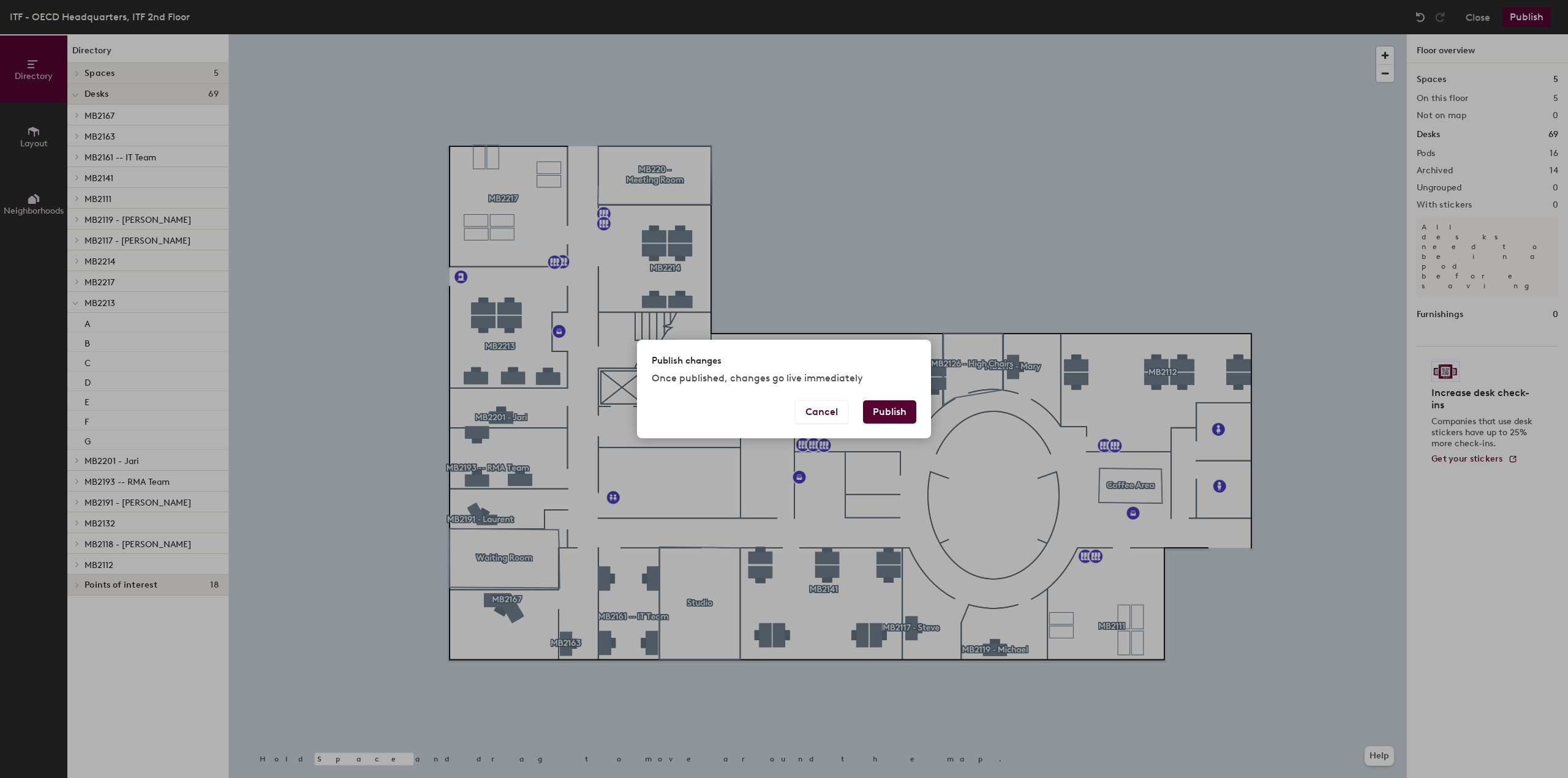
click at [897, 402] on button "Publish" at bounding box center [889, 412] width 54 height 23
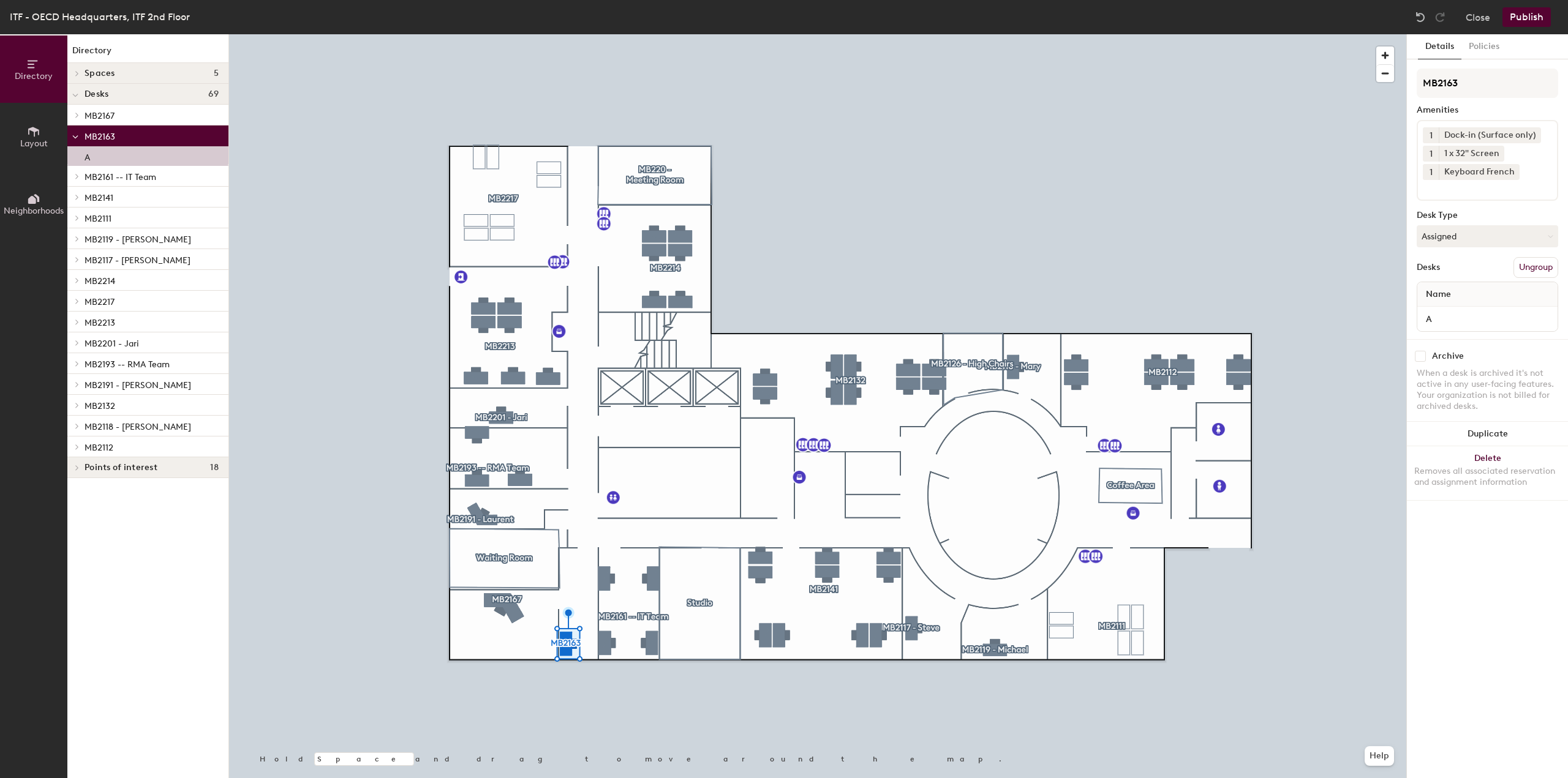
click at [1534, 134] on icon at bounding box center [1534, 134] width 9 height 9
click at [1497, 176] on div "1 1 x 32" Screen 1 Keyboard French" at bounding box center [1487, 151] width 141 height 62
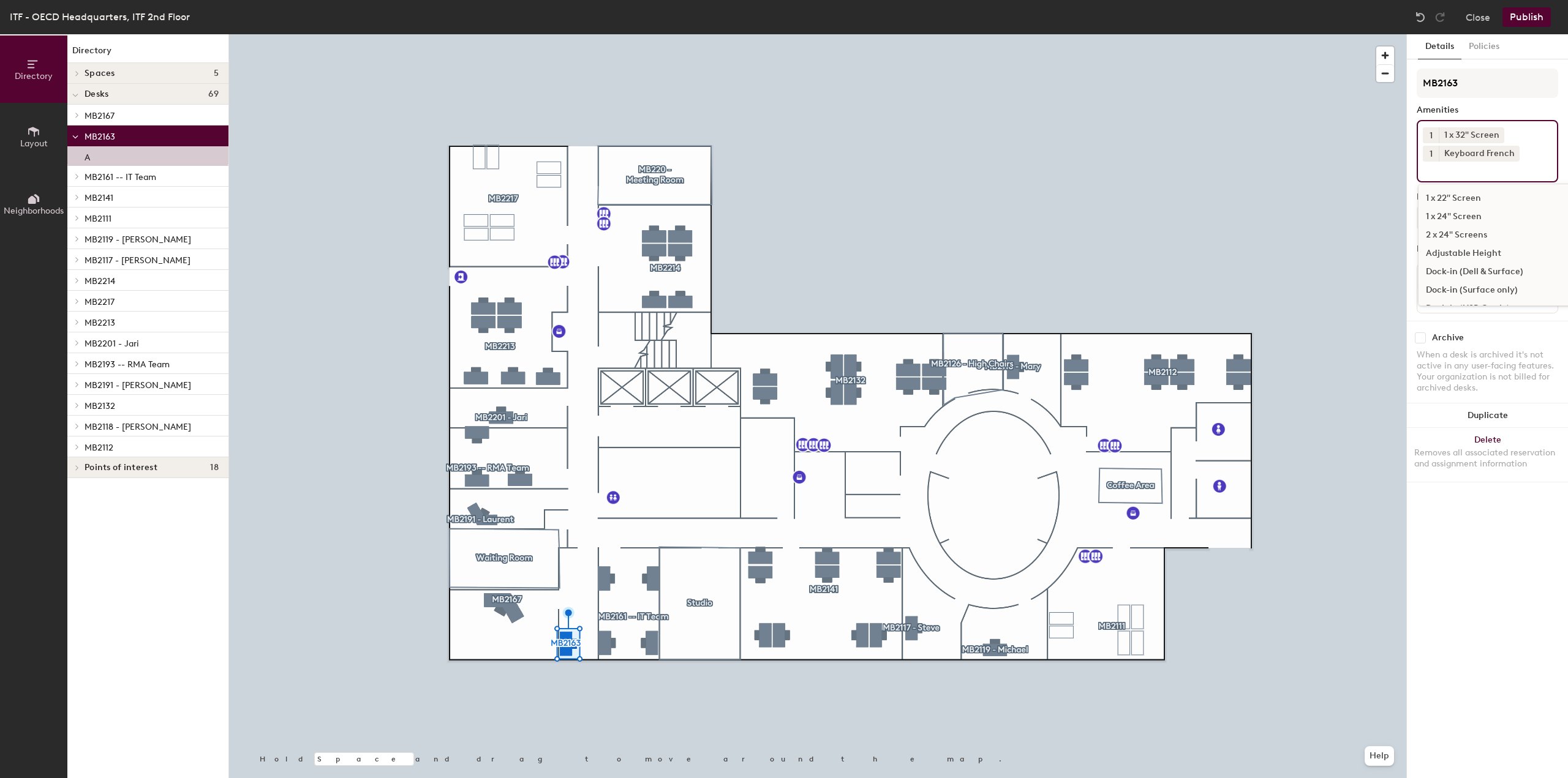
click at [1516, 266] on div "Dock-in (Dell & Surface)" at bounding box center [1512, 272] width 188 height 19
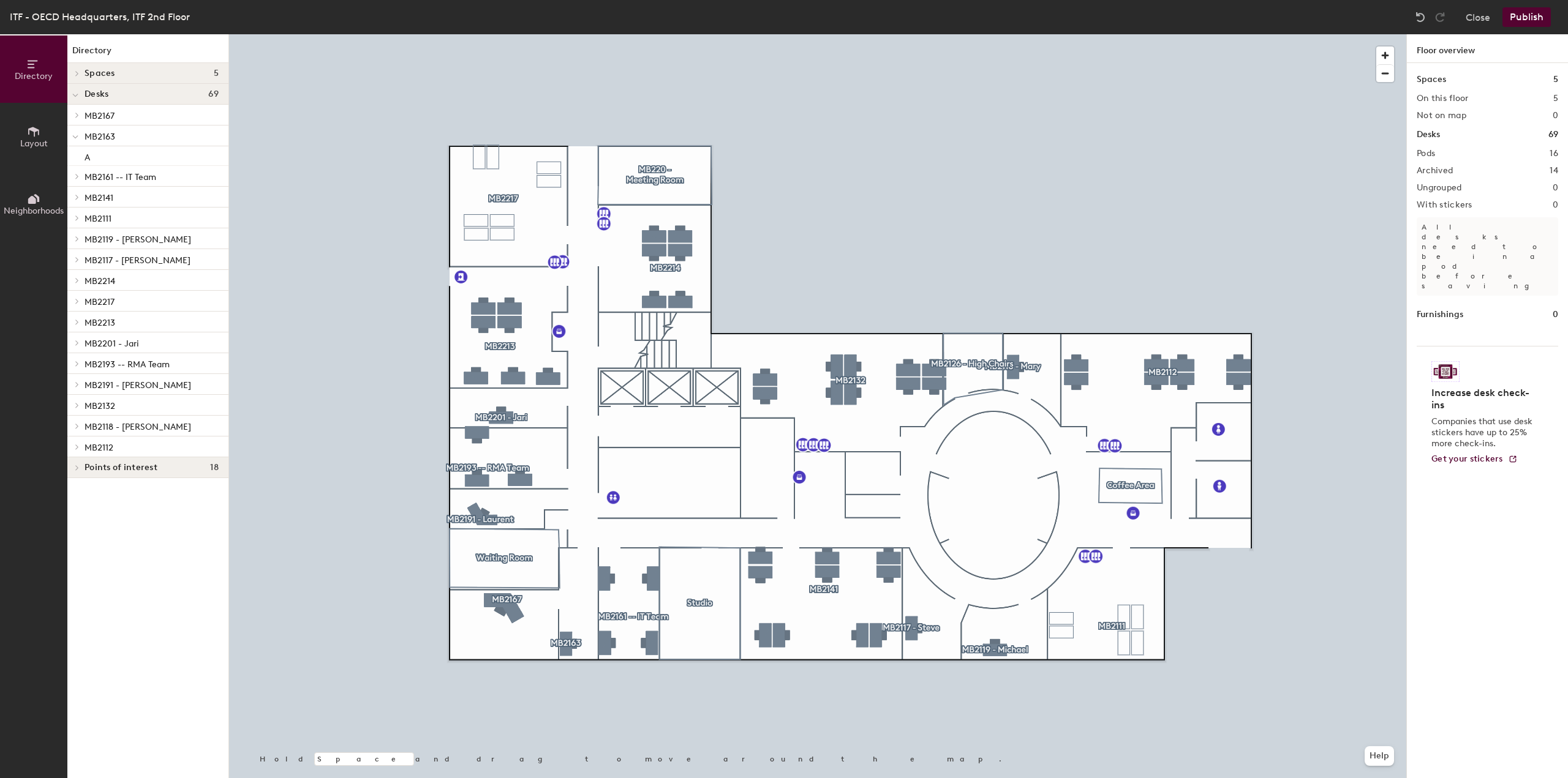
click at [1518, 20] on button "Publish" at bounding box center [1526, 16] width 48 height 19
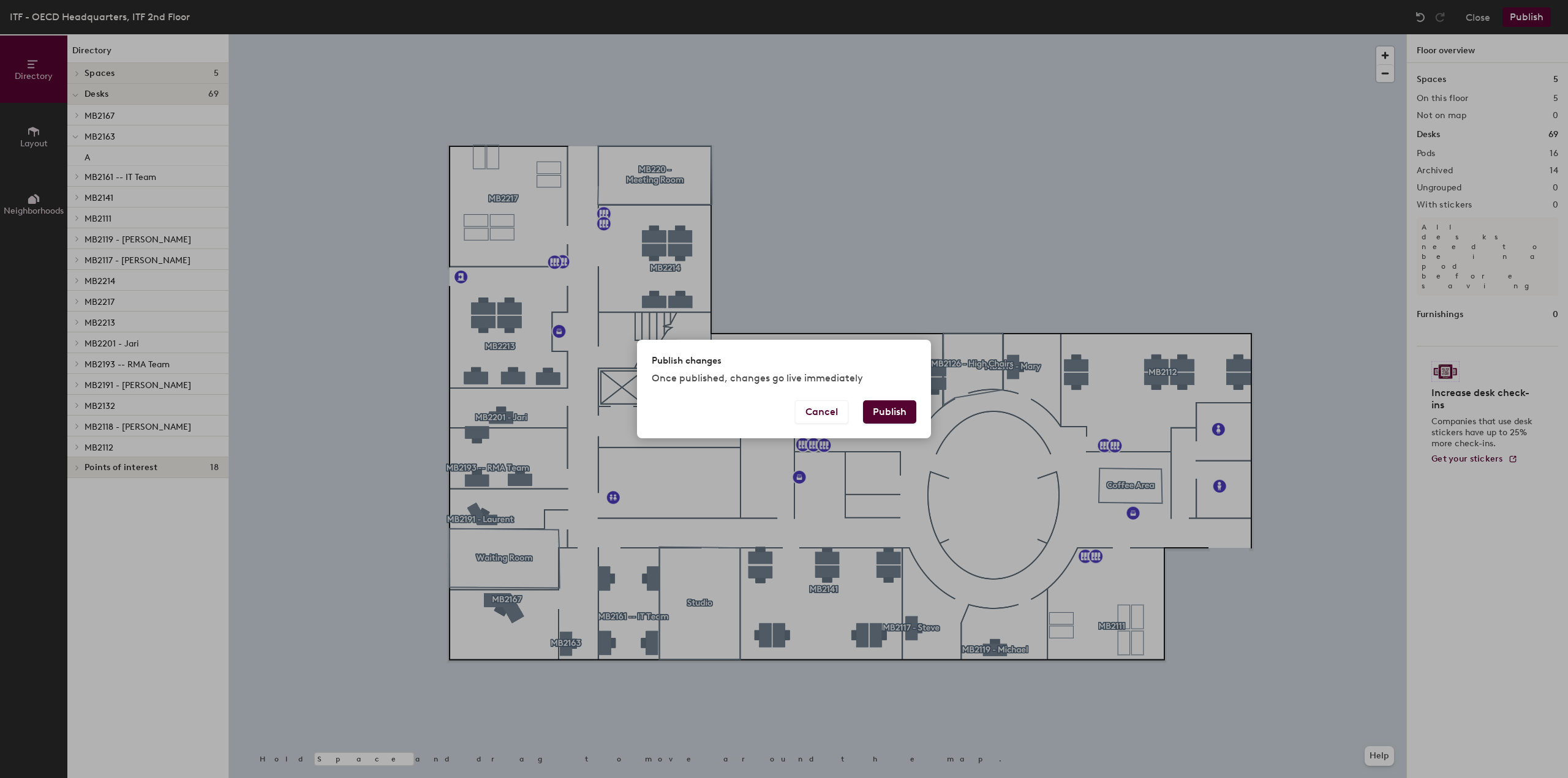
drag, startPoint x: 899, startPoint y: 407, endPoint x: 922, endPoint y: 359, distance: 53.2
click at [899, 407] on button "Publish" at bounding box center [889, 412] width 54 height 23
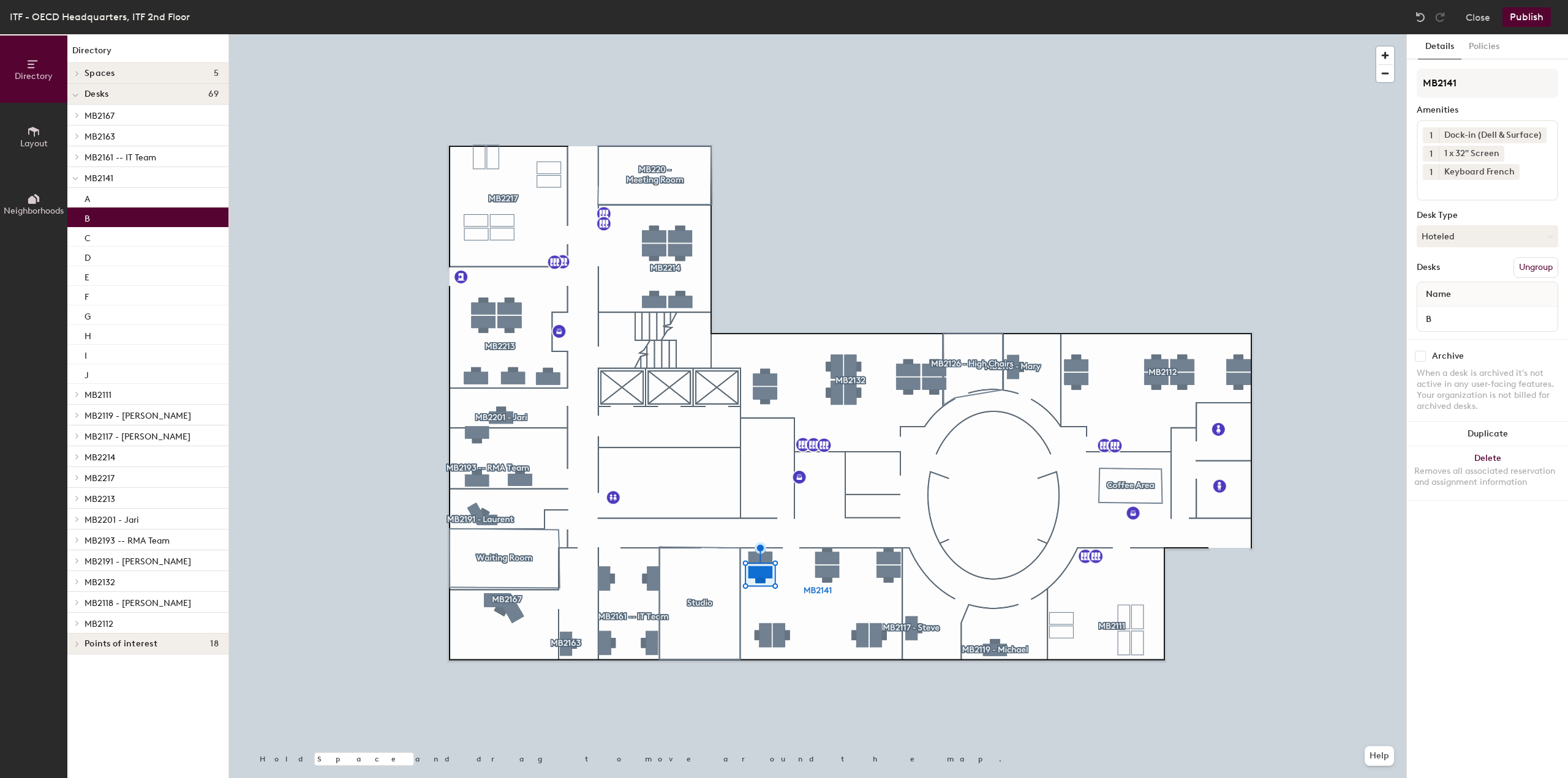
click at [1539, 134] on icon at bounding box center [1539, 134] width 9 height 9
click at [1507, 174] on input at bounding box center [1478, 168] width 110 height 15
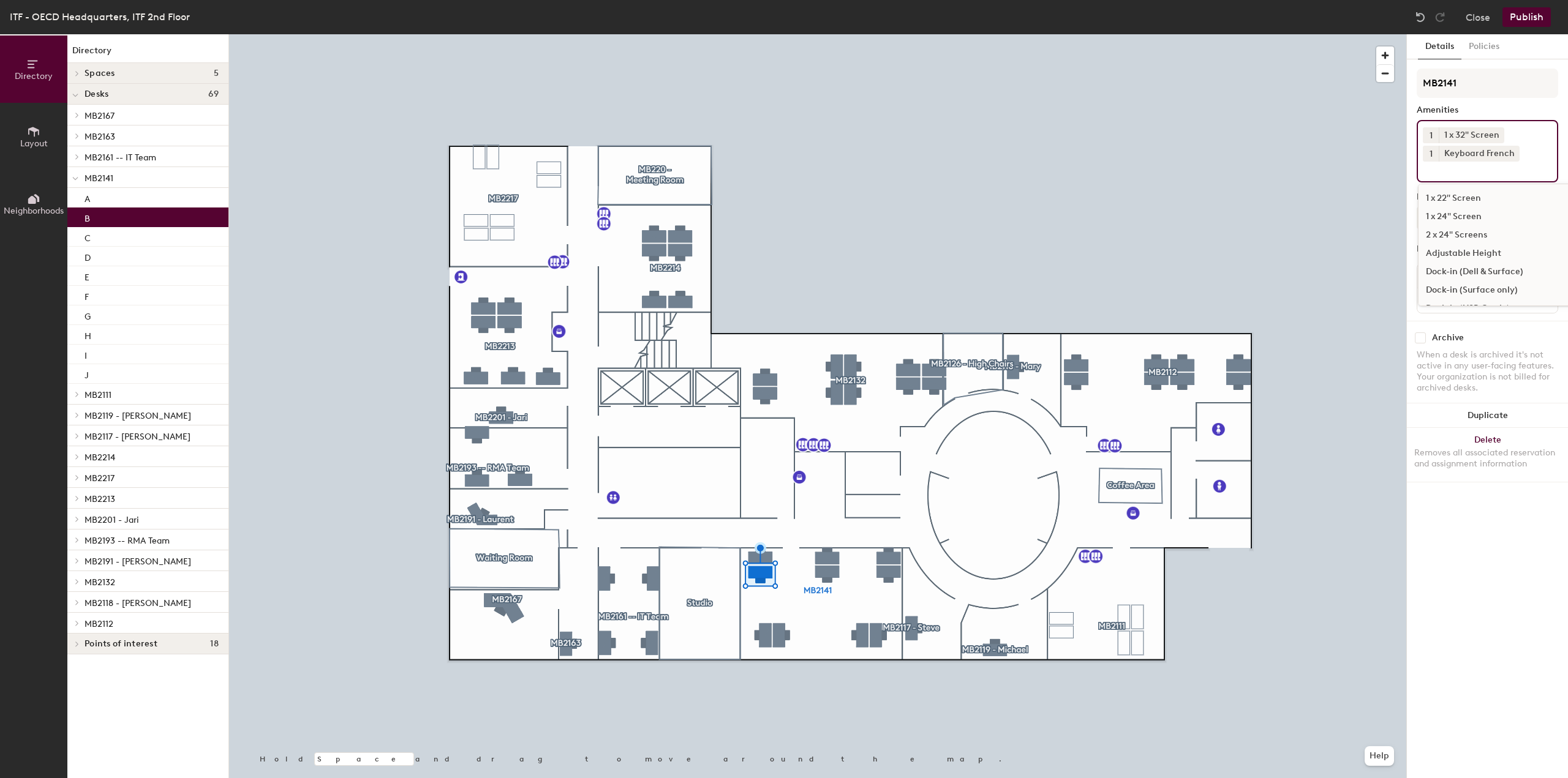
click at [1501, 290] on div "Dock-in (Surface only)" at bounding box center [1512, 290] width 188 height 19
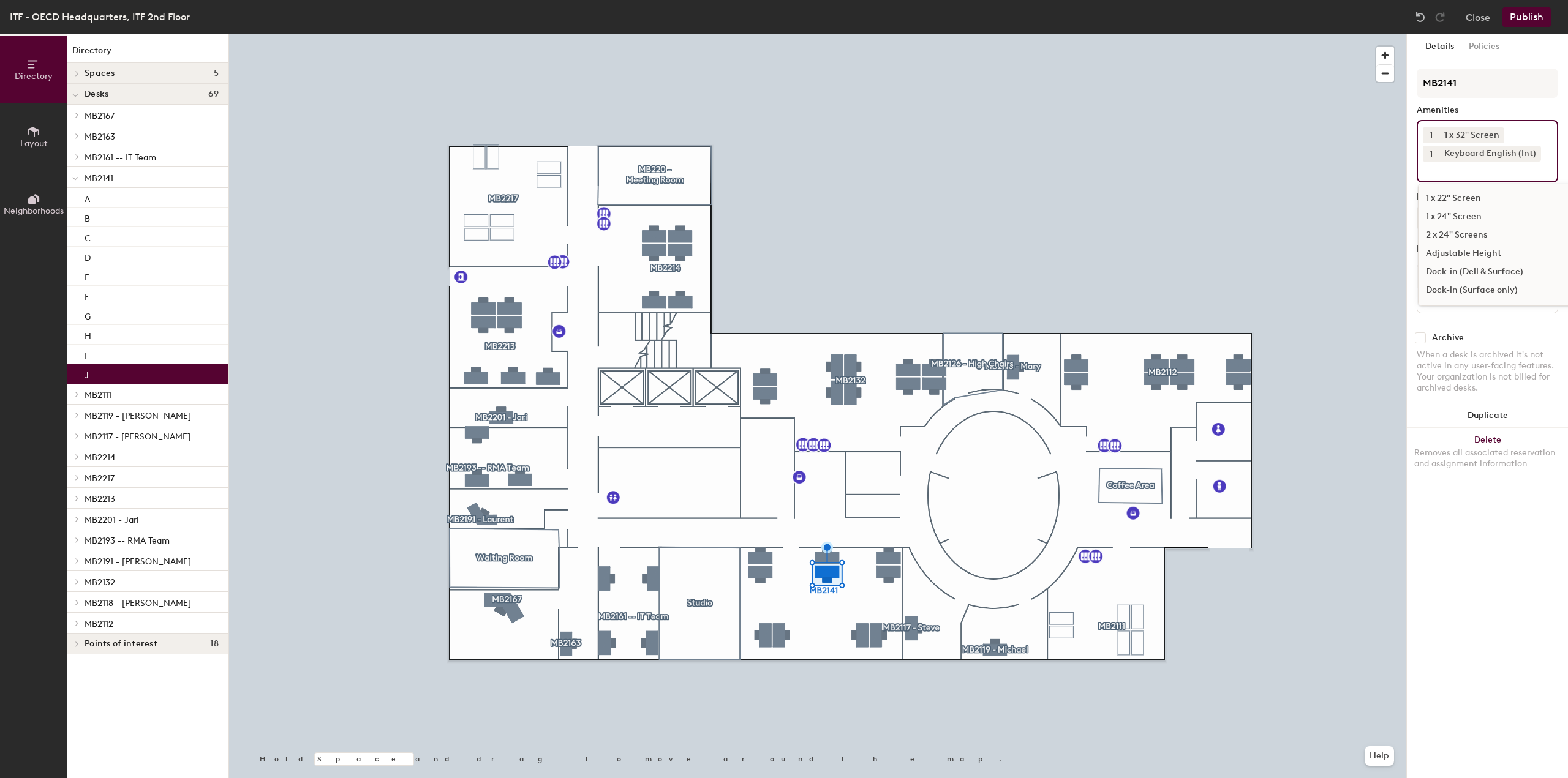
click at [1462, 167] on input at bounding box center [1478, 168] width 110 height 15
click at [1501, 269] on div "Dock-in (Dell & Surface)" at bounding box center [1512, 272] width 188 height 19
click at [1527, 17] on button "Publish" at bounding box center [1526, 16] width 48 height 19
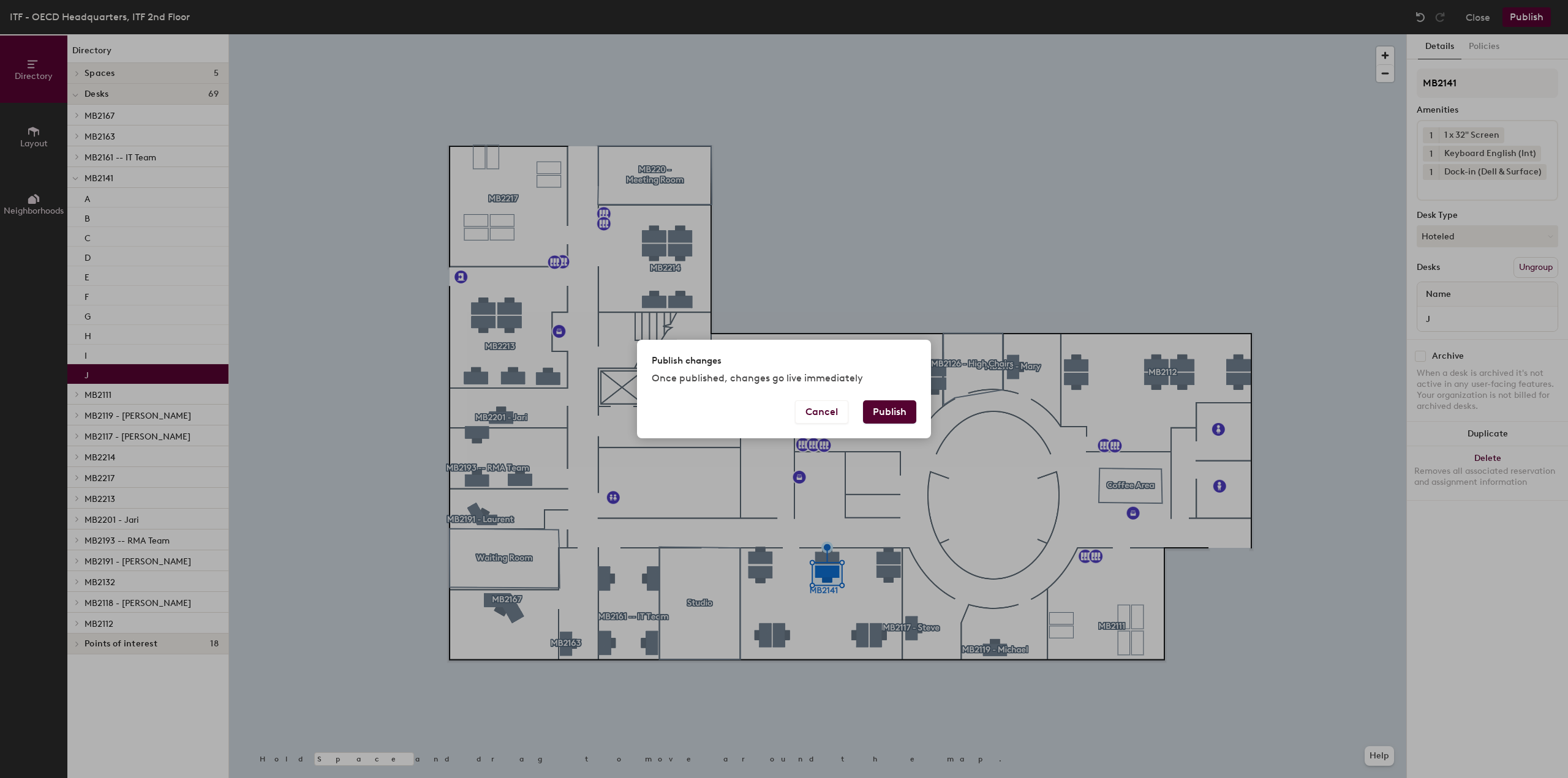
click at [884, 412] on button "Publish" at bounding box center [889, 412] width 54 height 23
